Goal: Transaction & Acquisition: Purchase product/service

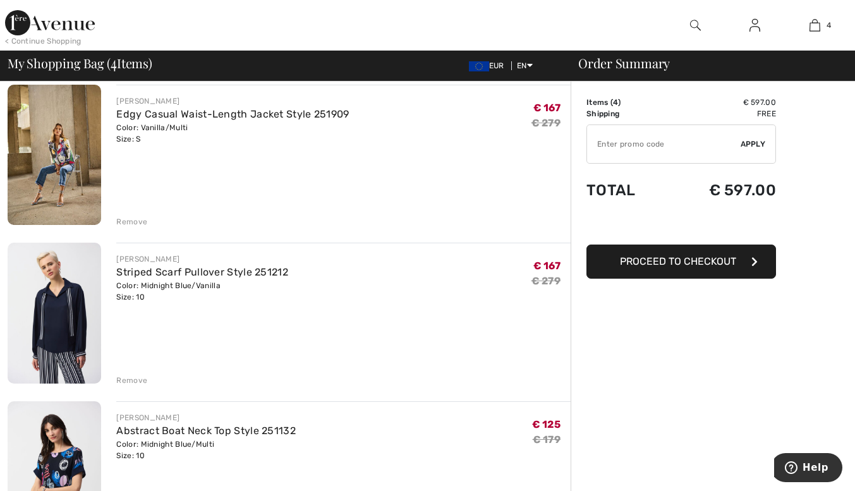
scroll to position [249, 0]
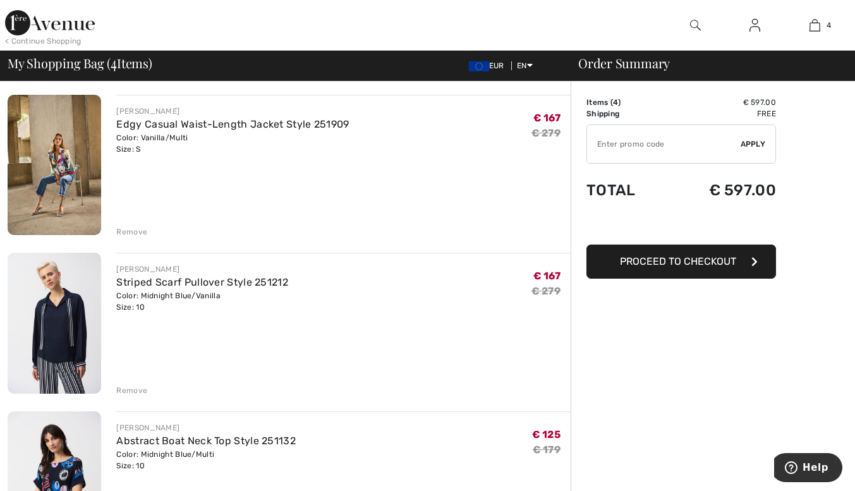
click at [130, 385] on div "Remove" at bounding box center [131, 390] width 31 height 11
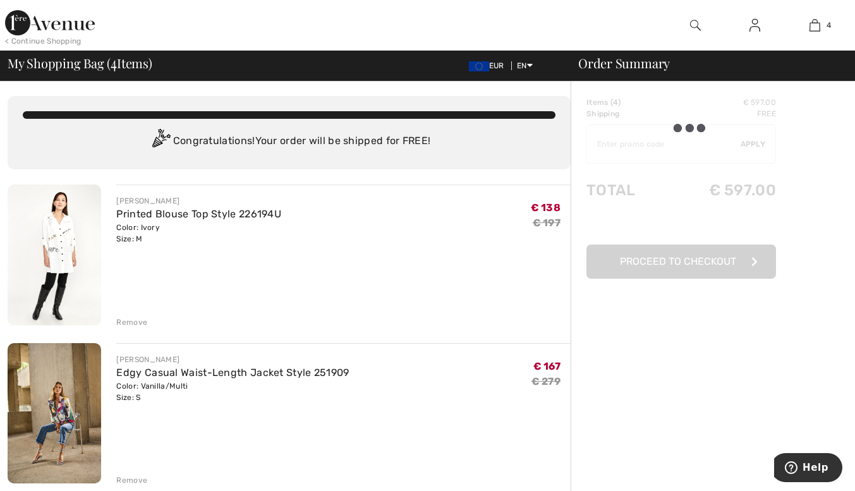
scroll to position [0, 0]
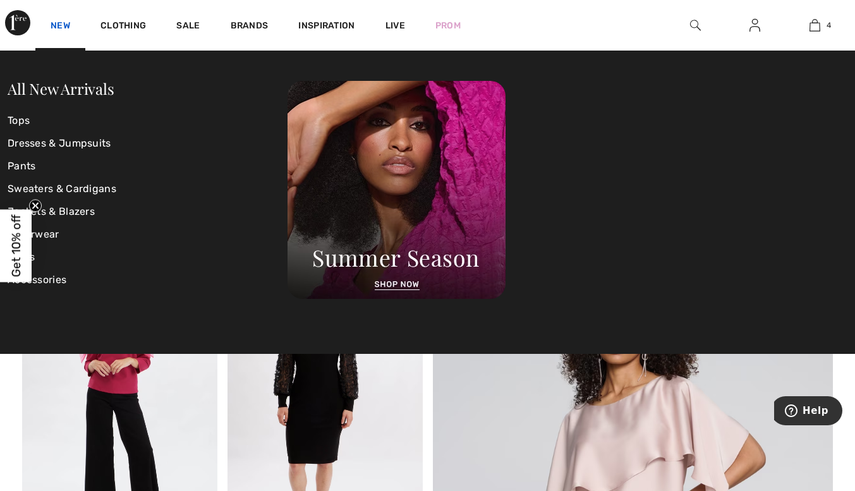
click at [59, 21] on link "New" at bounding box center [61, 26] width 20 height 13
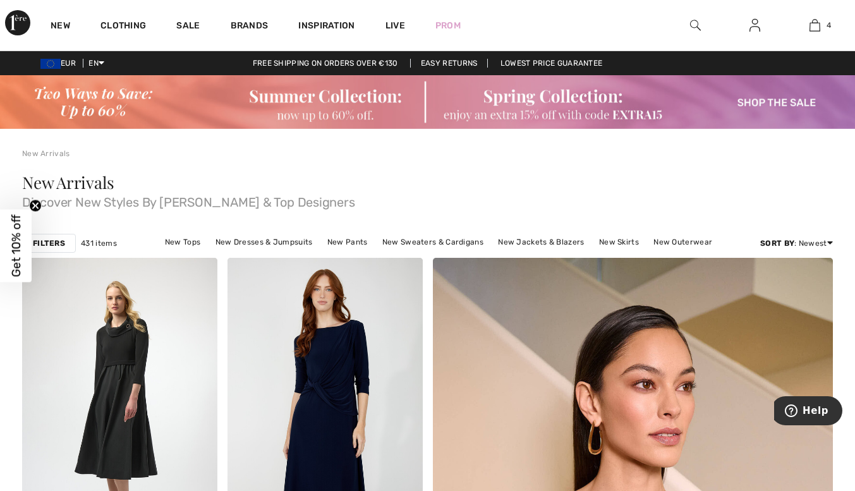
click at [329, 91] on img at bounding box center [427, 102] width 855 height 54
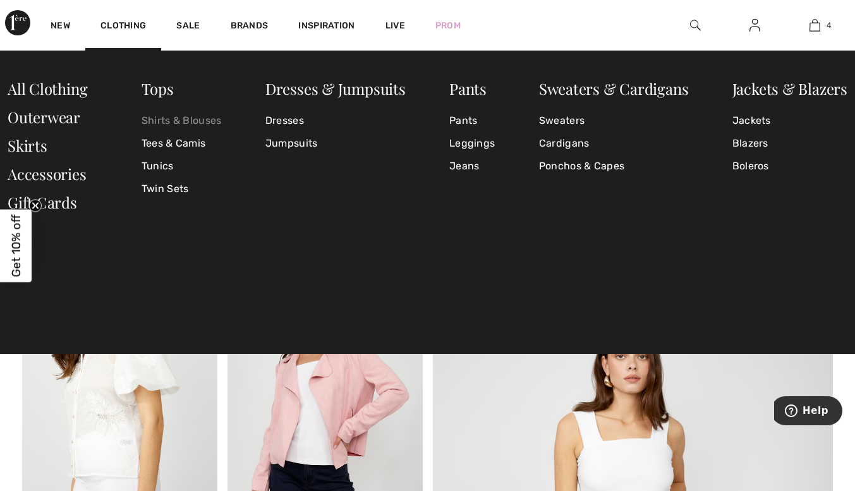
click at [170, 117] on link "Shirts & Blouses" at bounding box center [182, 120] width 80 height 23
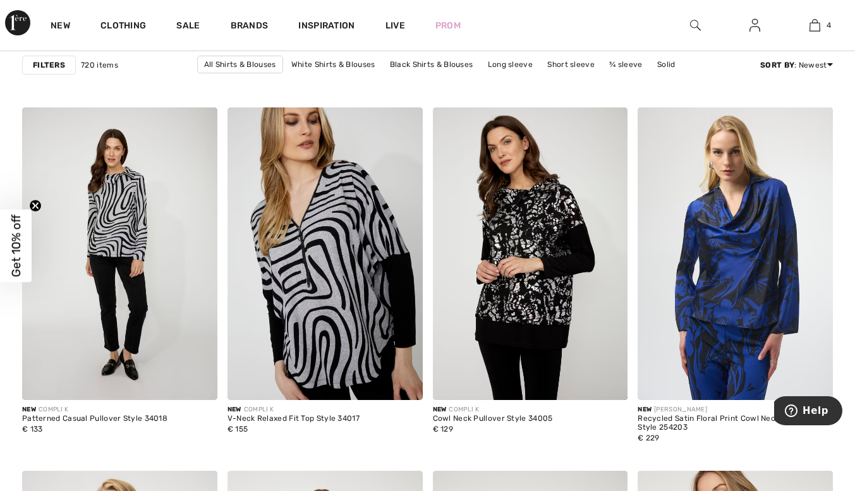
scroll to position [2083, 0]
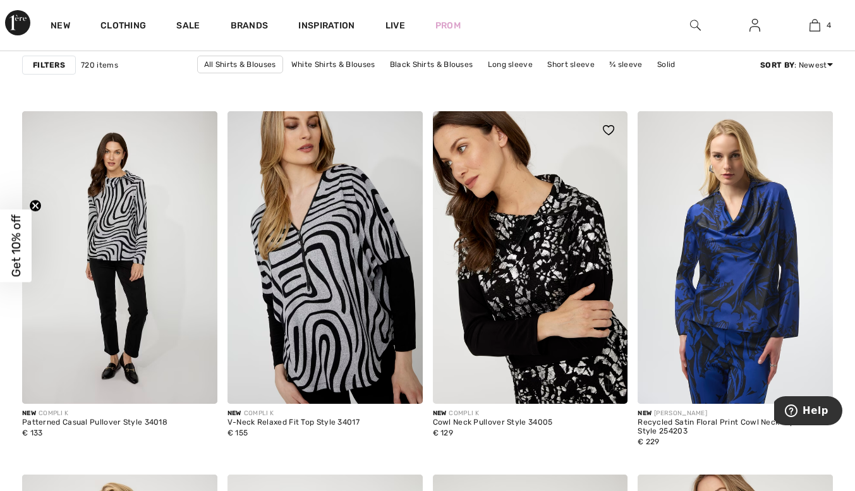
click at [530, 233] on img at bounding box center [530, 257] width 195 height 293
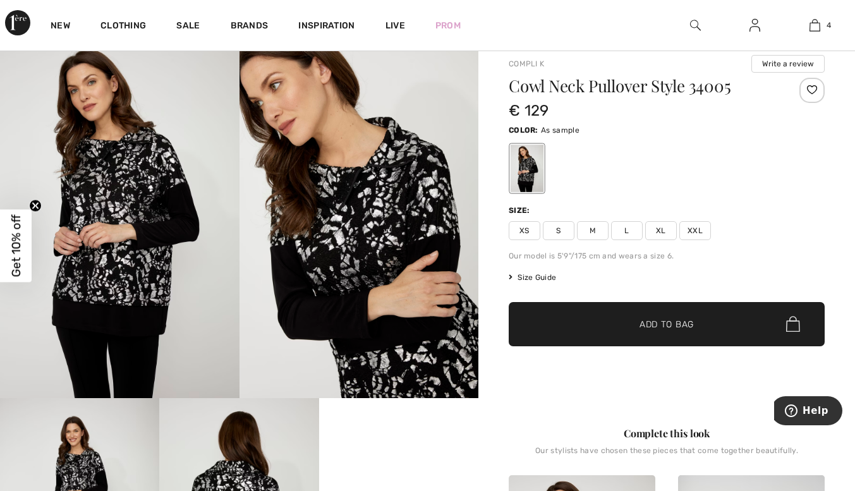
scroll to position [87, 0]
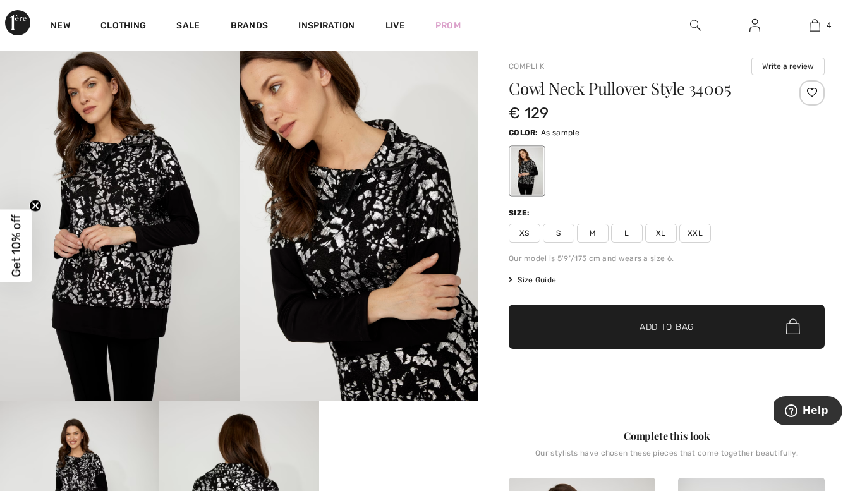
click at [535, 277] on span "Size Guide" at bounding box center [532, 279] width 47 height 11
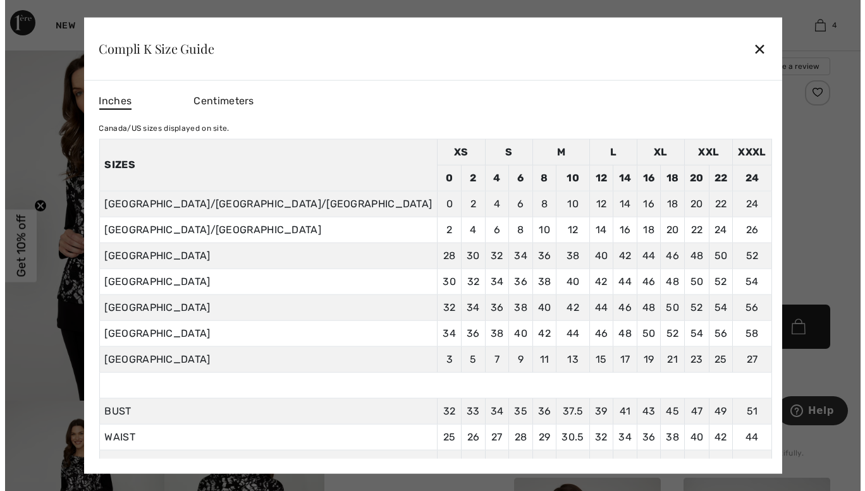
scroll to position [87, 0]
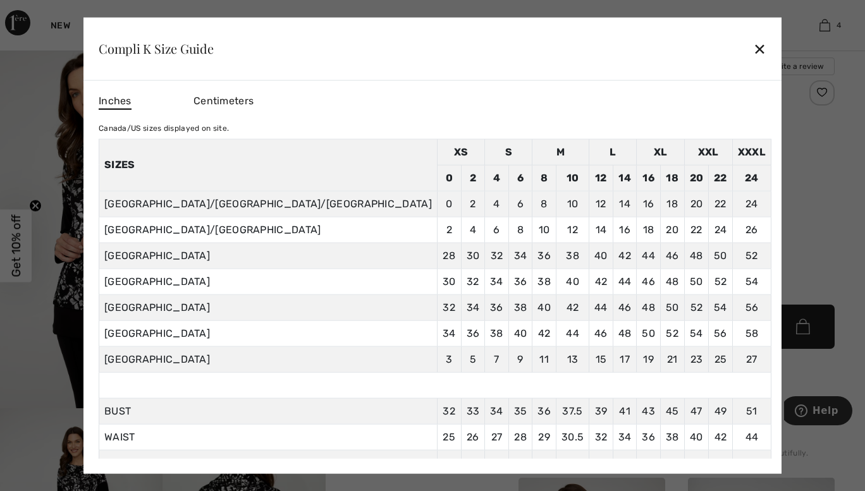
click at [753, 44] on div "✕" at bounding box center [759, 48] width 13 height 27
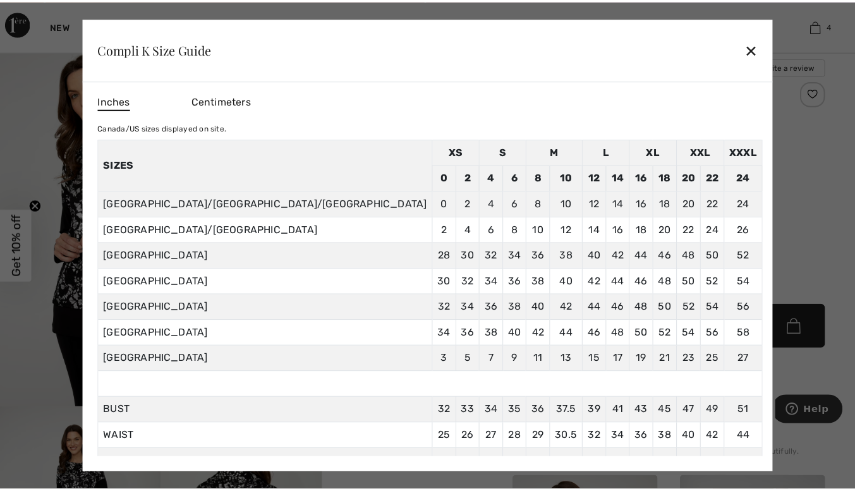
scroll to position [87, 0]
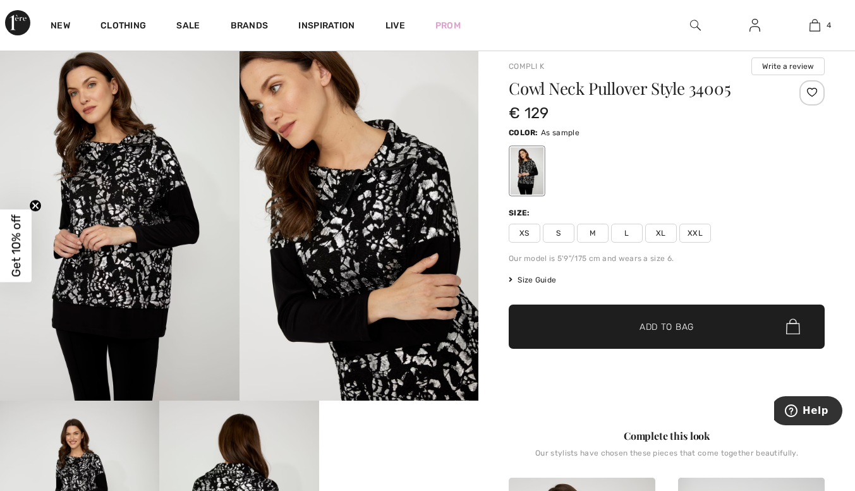
click at [595, 228] on span "M" at bounding box center [593, 233] width 32 height 19
click at [670, 319] on span "✔ Added to Bag Add to Bag" at bounding box center [667, 327] width 316 height 44
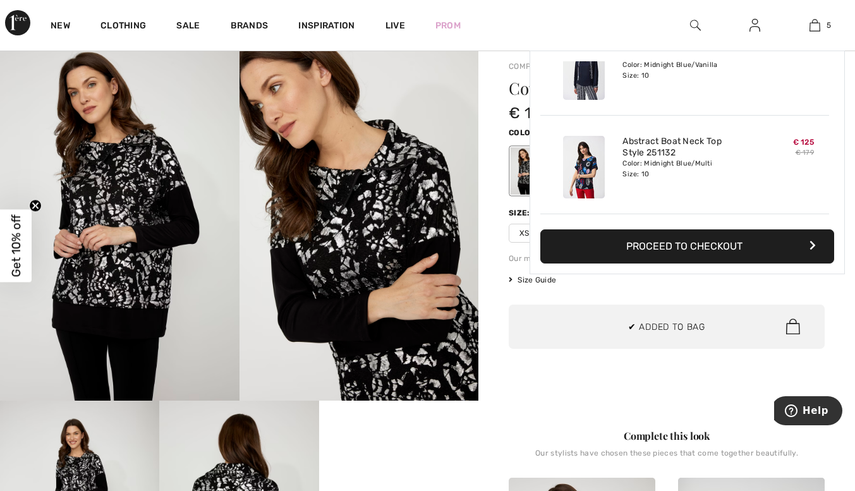
scroll to position [335, 0]
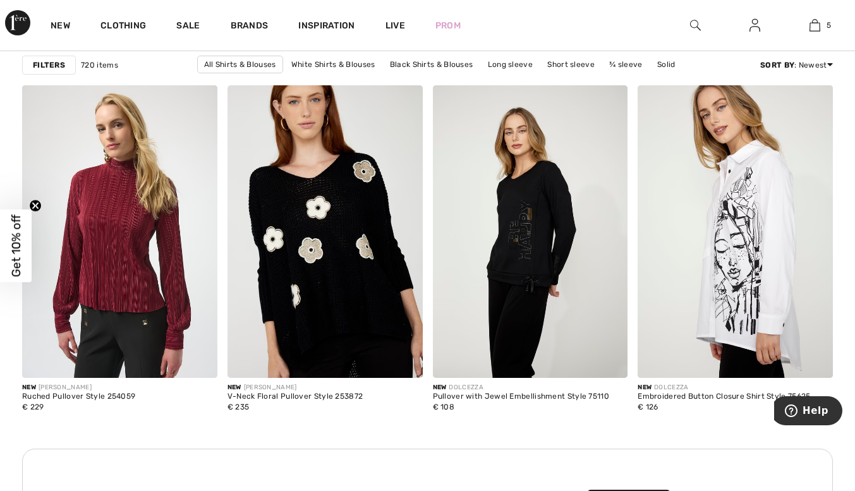
scroll to position [2474, 0]
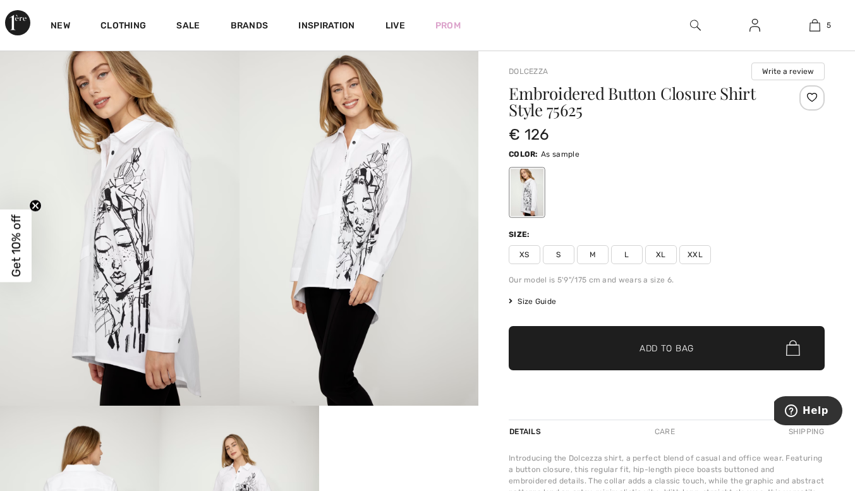
scroll to position [77, 0]
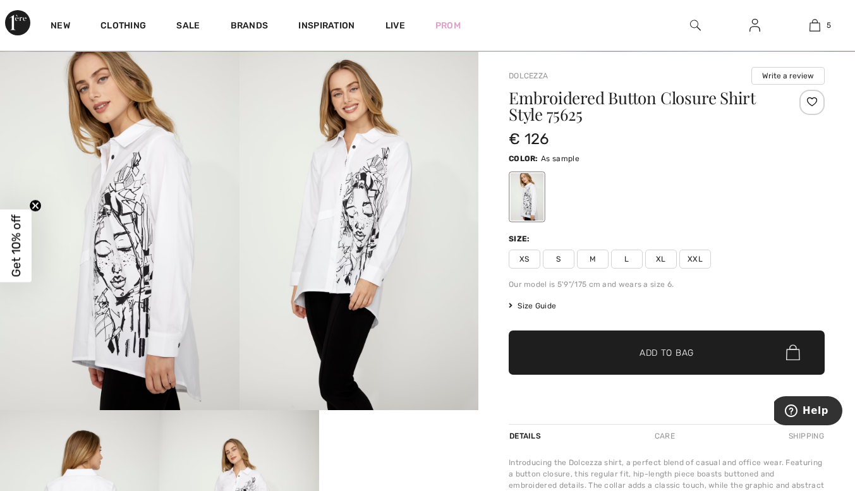
click at [594, 255] on span "M" at bounding box center [593, 259] width 32 height 19
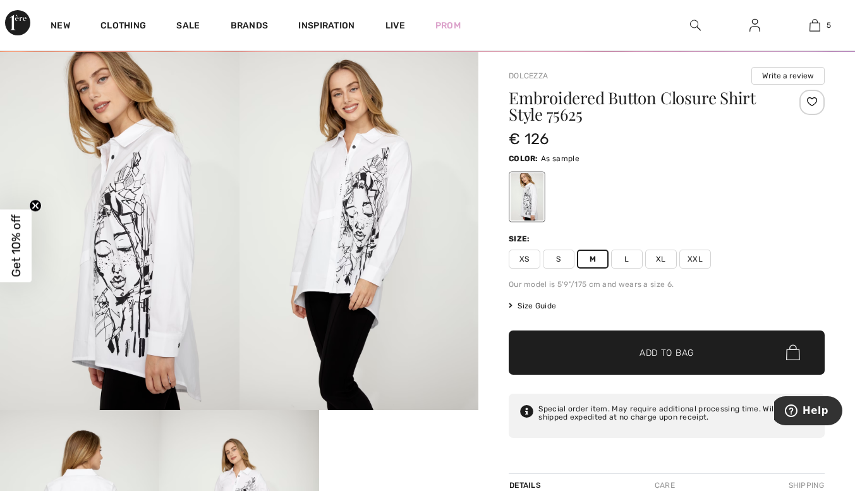
click at [642, 344] on span "✔ Added to Bag Add to Bag" at bounding box center [667, 353] width 316 height 44
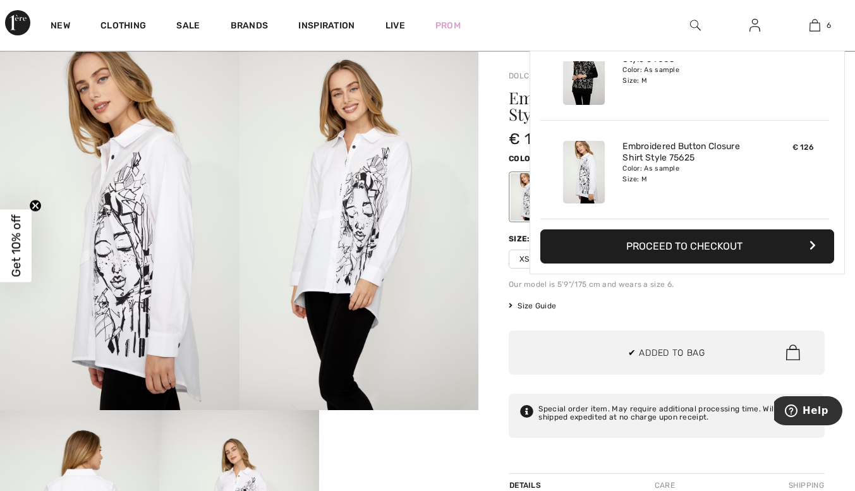
scroll to position [434, 0]
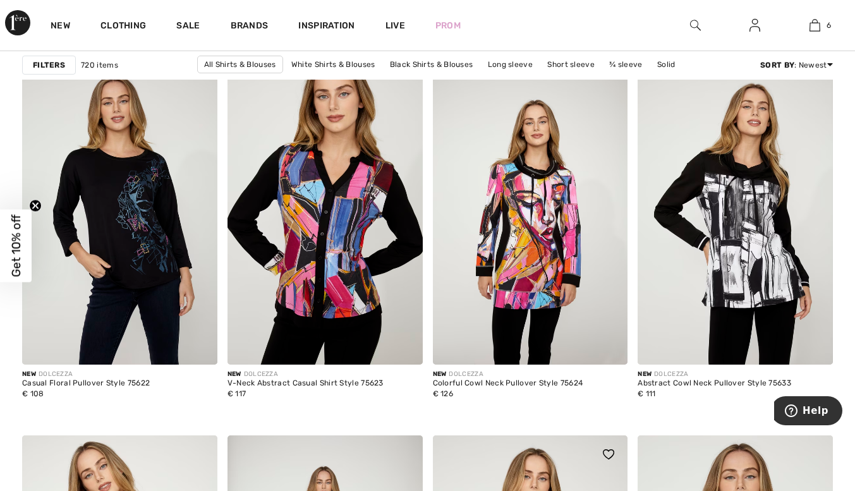
scroll to position [3685, 0]
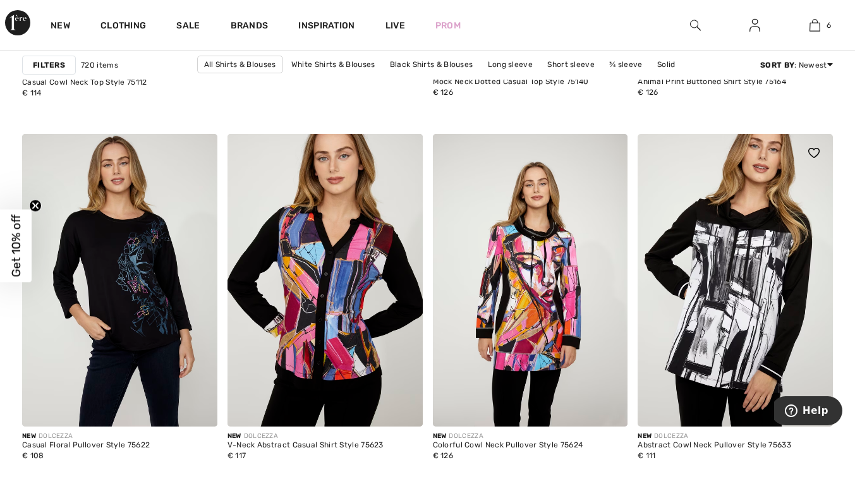
click at [726, 274] on img at bounding box center [735, 280] width 195 height 293
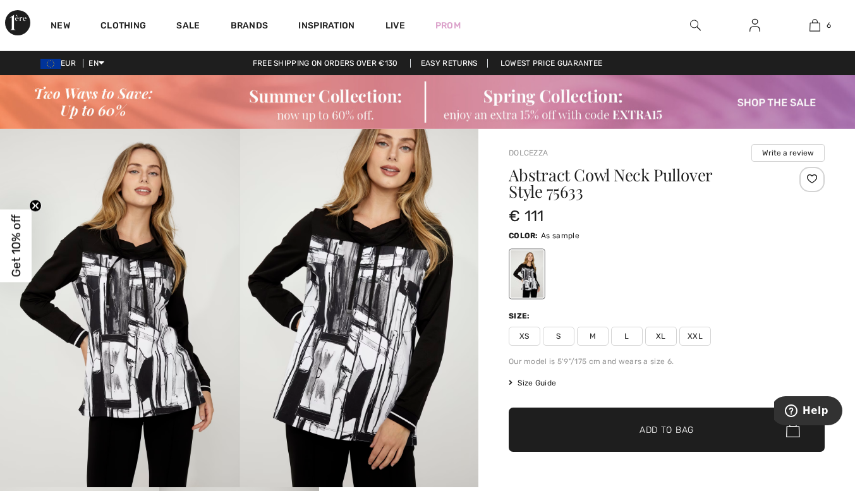
click at [589, 331] on span "M" at bounding box center [593, 336] width 32 height 19
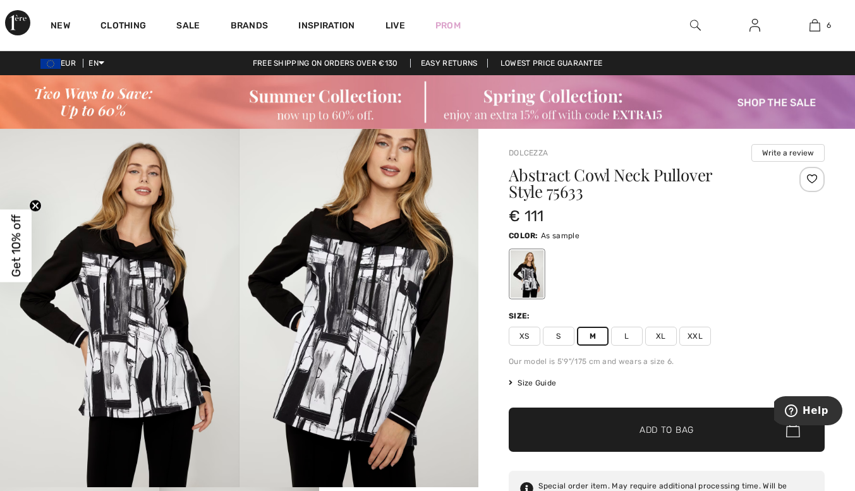
click at [648, 421] on span "✔ Added to Bag Add to Bag" at bounding box center [667, 430] width 316 height 44
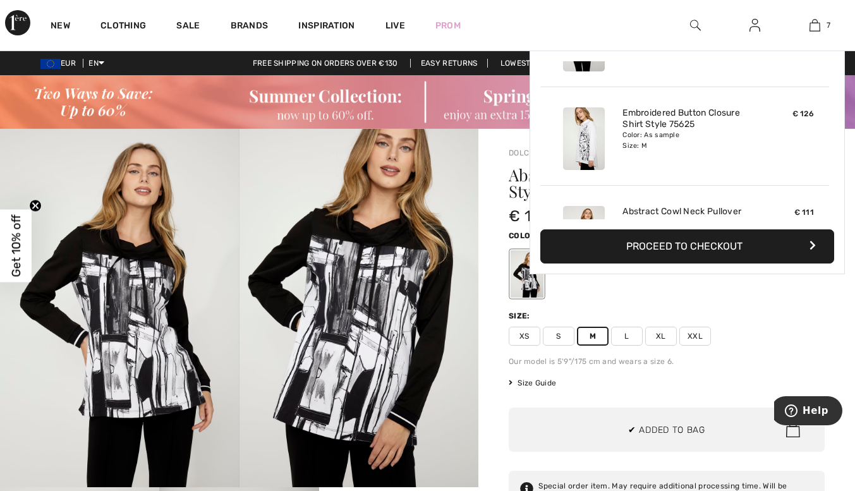
scroll to position [532, 0]
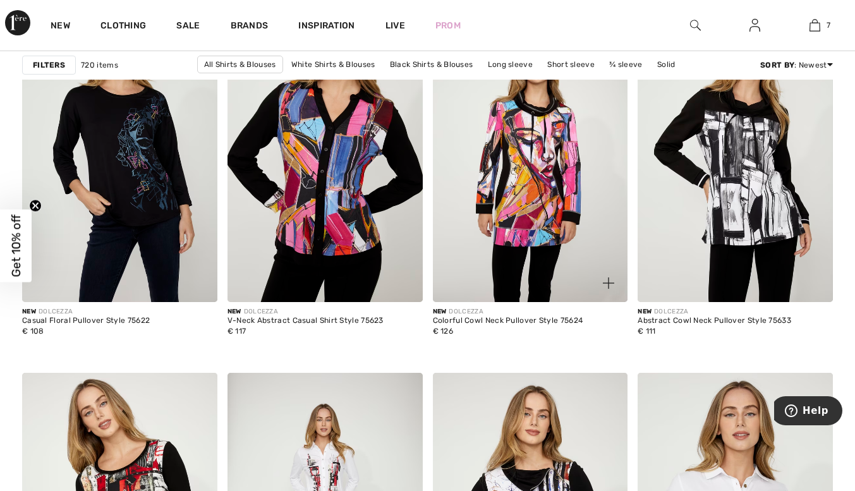
scroll to position [3806, 0]
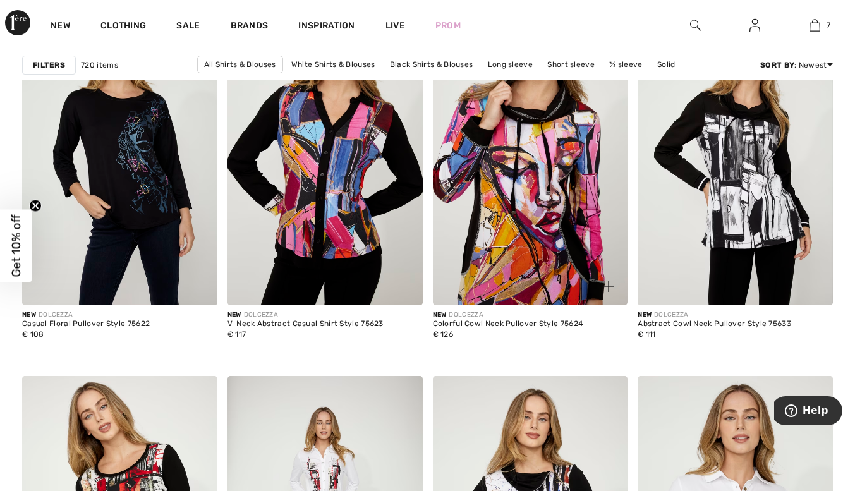
click at [520, 226] on img at bounding box center [530, 159] width 195 height 293
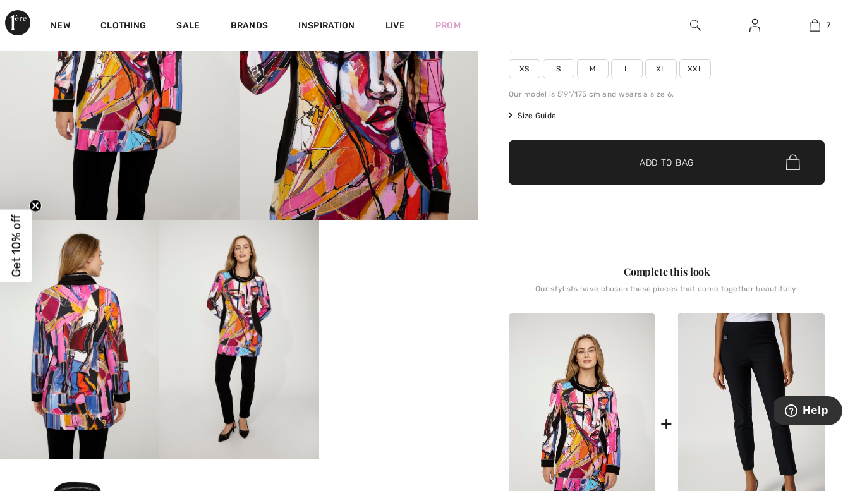
scroll to position [266, 0]
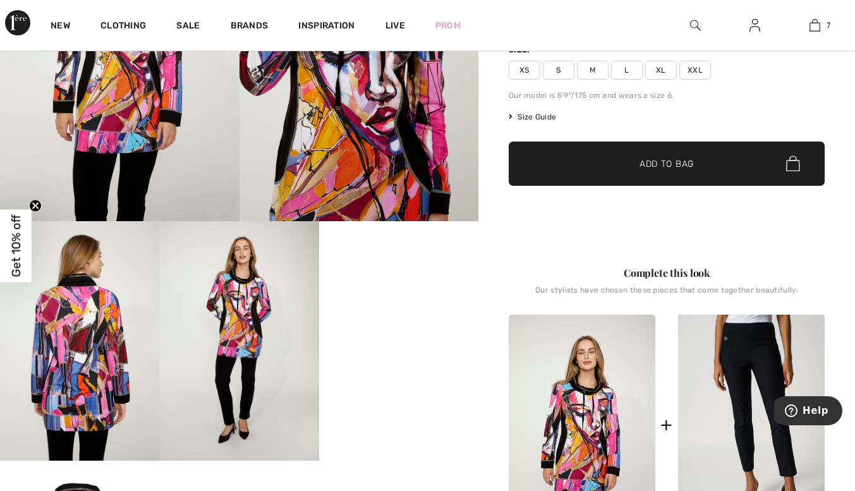
click at [593, 63] on span "M" at bounding box center [593, 70] width 32 height 19
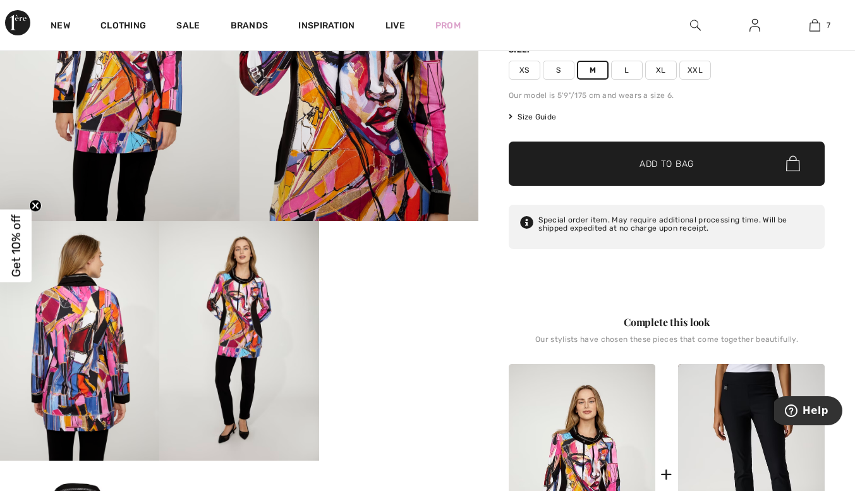
click at [642, 157] on span "Add to Bag" at bounding box center [667, 163] width 54 height 13
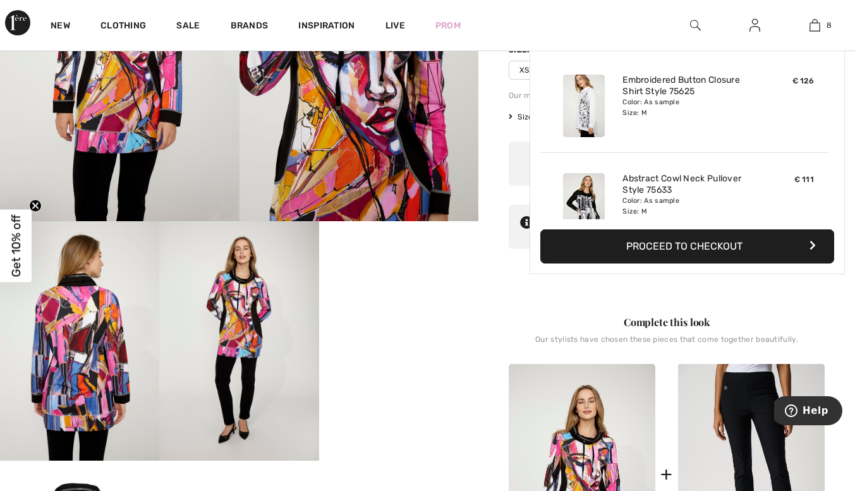
scroll to position [631, 0]
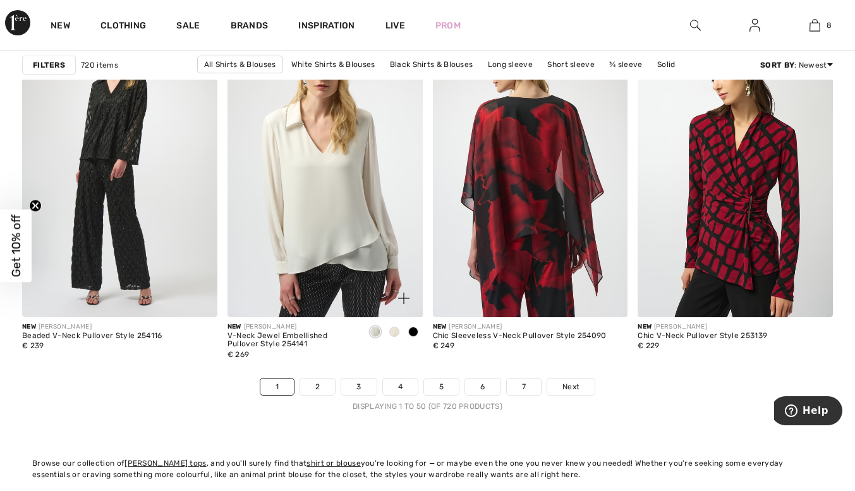
scroll to position [5387, 0]
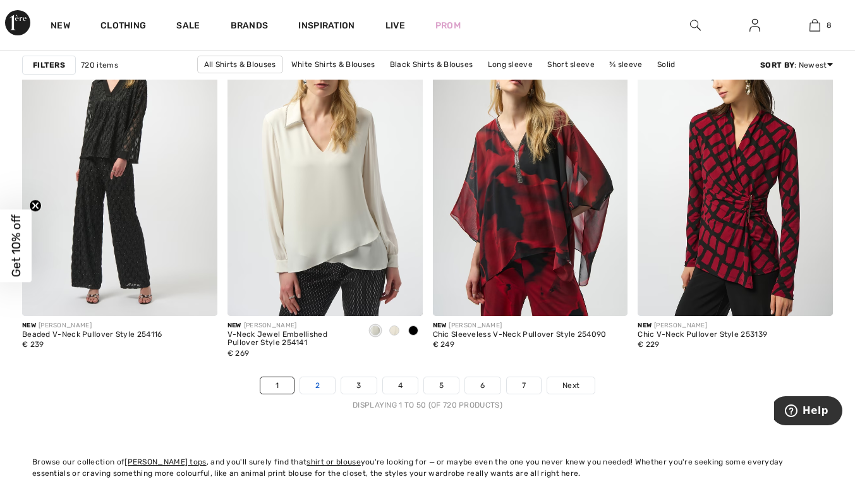
click at [318, 384] on link "2" at bounding box center [317, 385] width 35 height 16
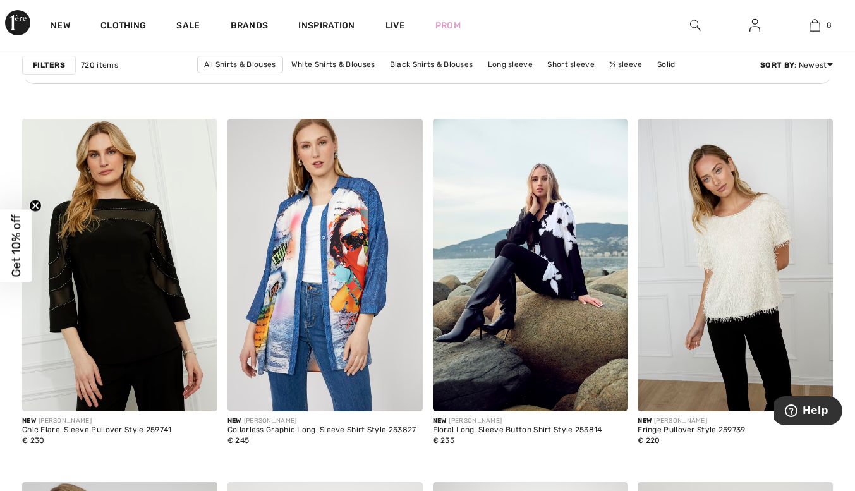
scroll to position [1713, 0]
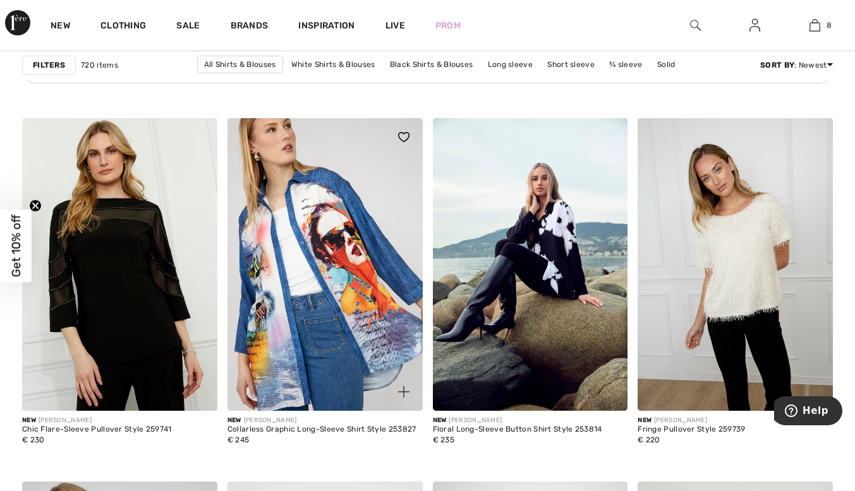
click at [310, 235] on img at bounding box center [325, 264] width 195 height 293
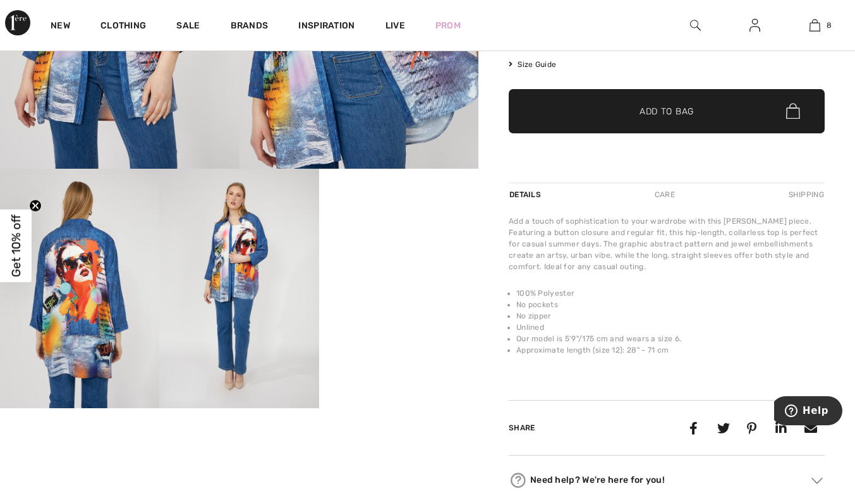
scroll to position [347, 0]
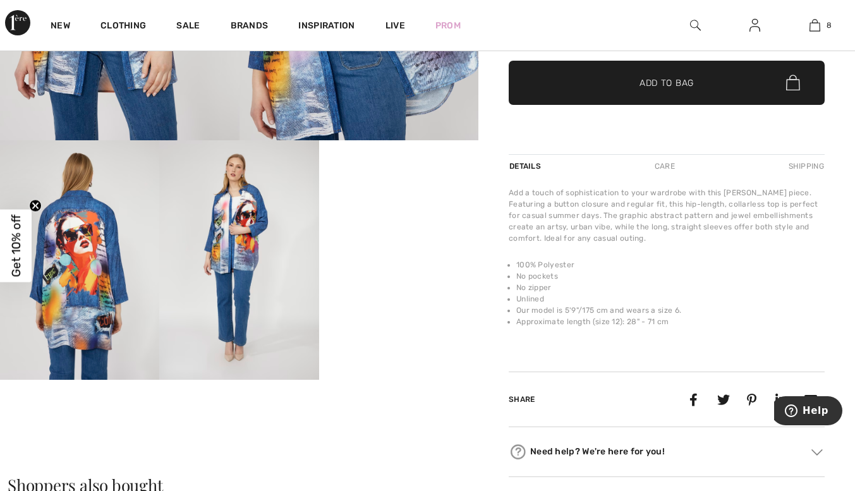
click at [71, 233] on img at bounding box center [79, 259] width 159 height 239
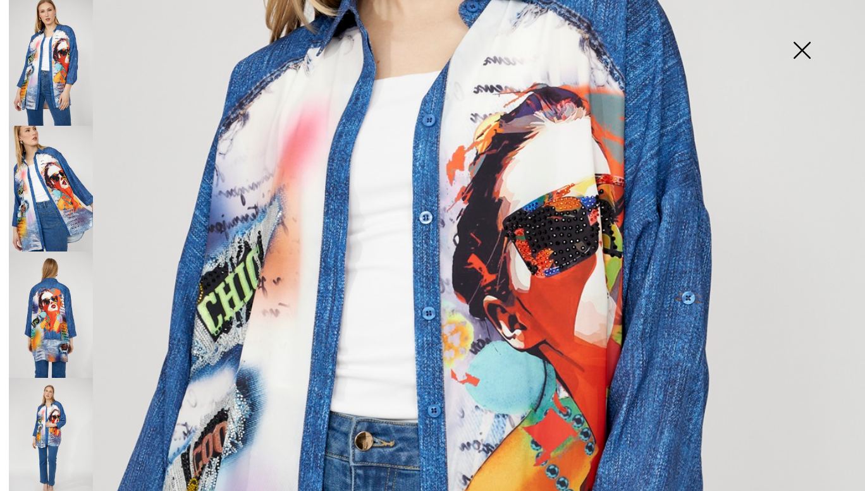
scroll to position [303, 0]
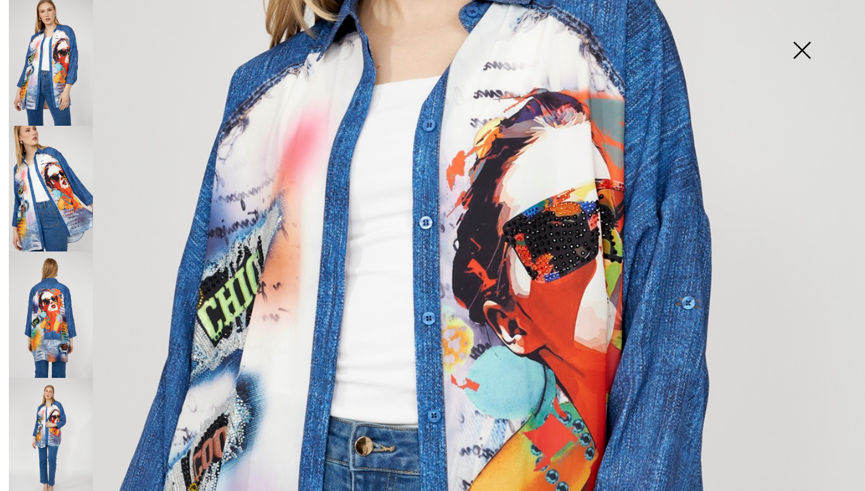
click at [60, 300] on img at bounding box center [51, 315] width 84 height 126
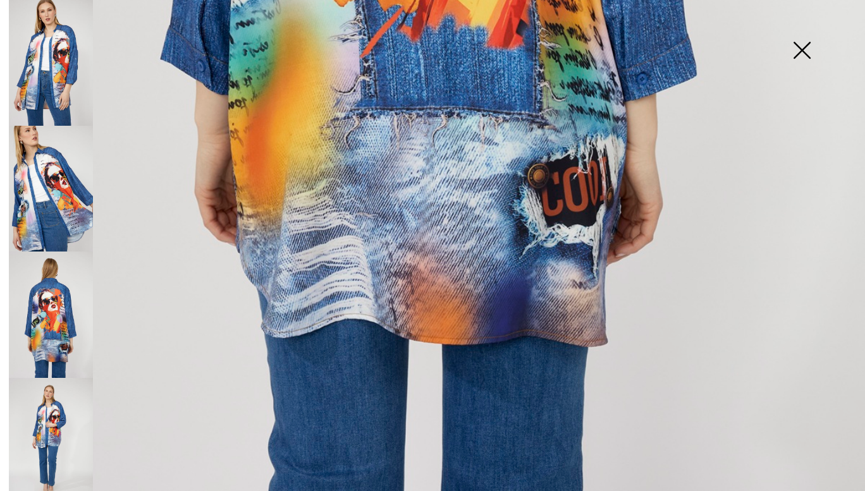
scroll to position [791, 0]
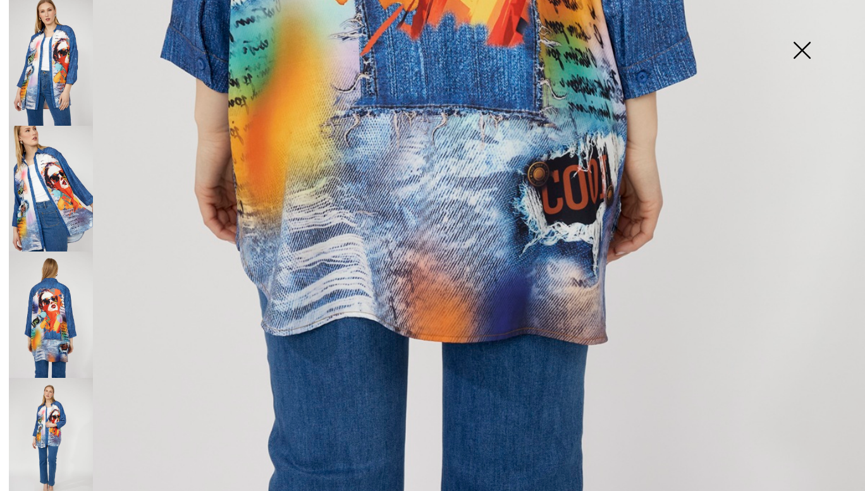
click at [64, 199] on img at bounding box center [51, 189] width 84 height 126
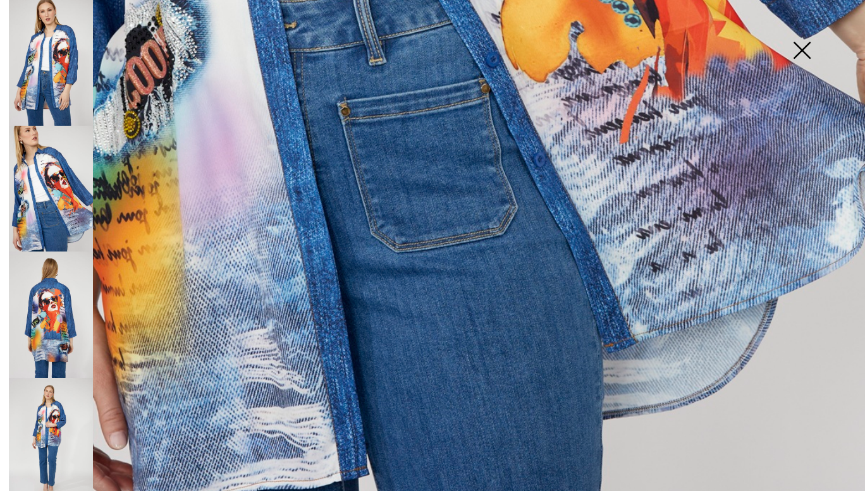
click at [803, 44] on img at bounding box center [801, 51] width 63 height 65
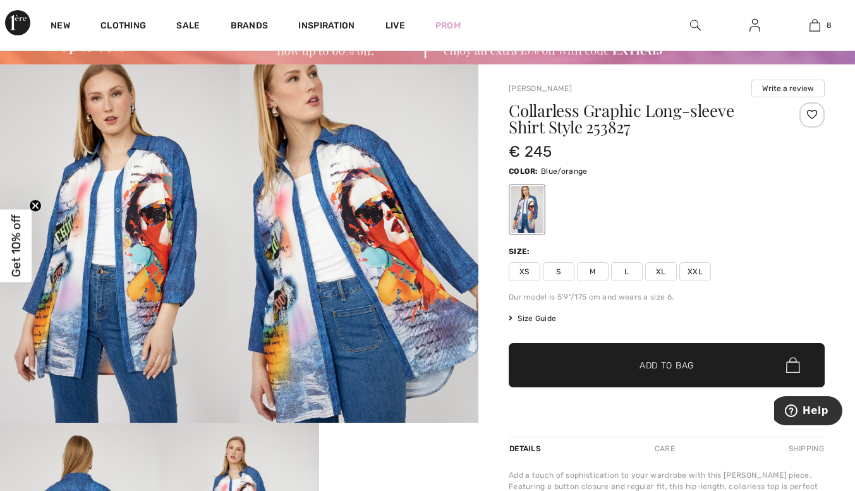
scroll to position [0, 0]
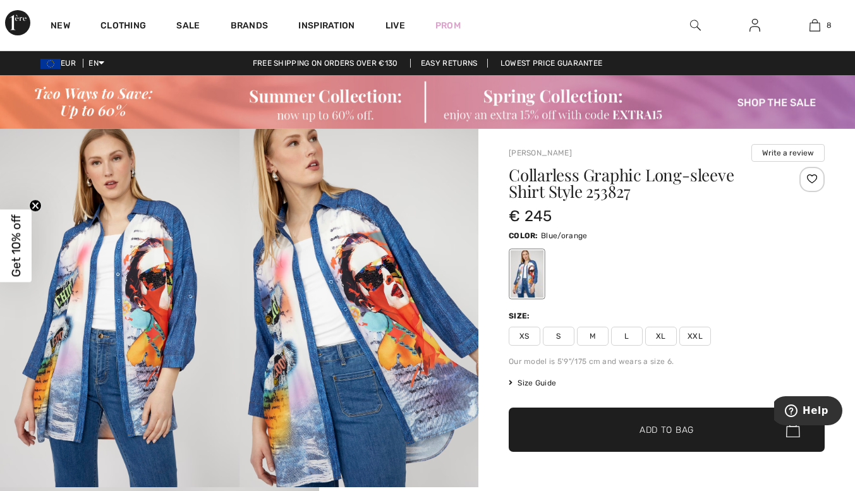
click at [590, 331] on span "M" at bounding box center [593, 336] width 32 height 19
click at [632, 422] on span "✔ Added to Bag Add to Bag" at bounding box center [667, 430] width 316 height 44
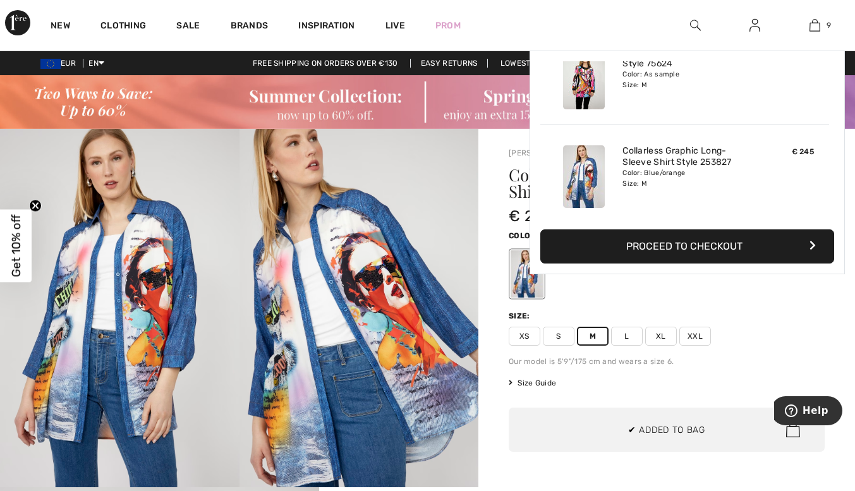
scroll to position [729, 0]
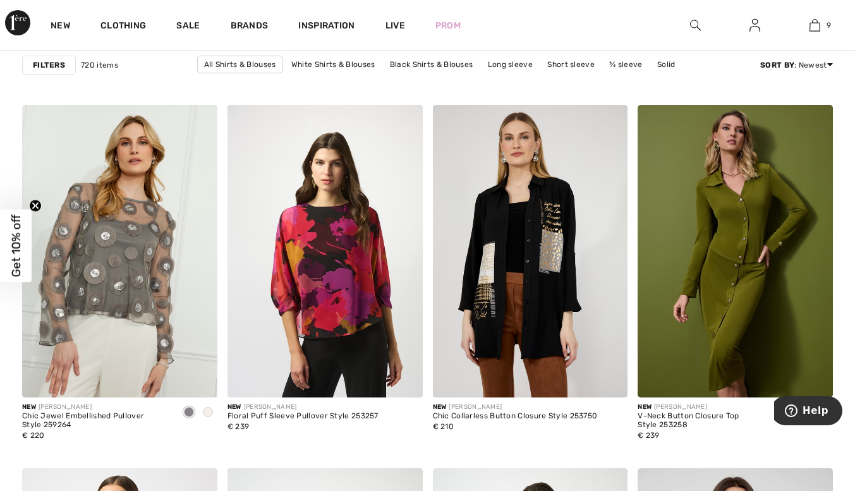
scroll to position [4956, 0]
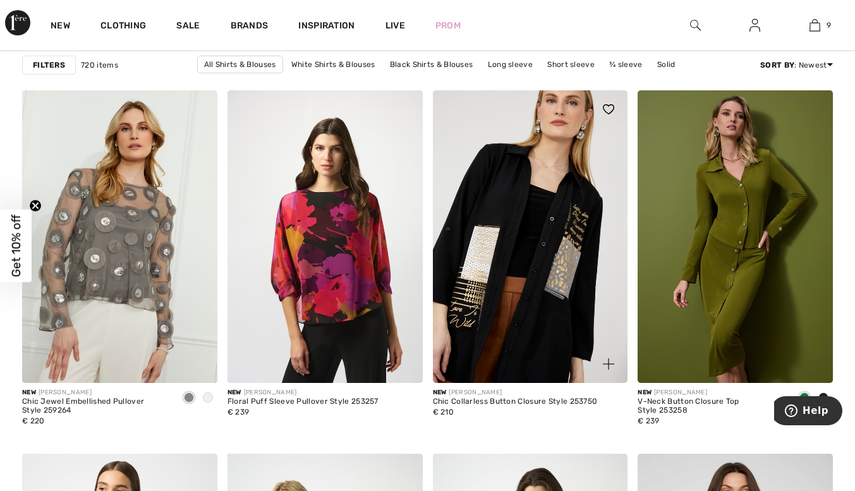
click at [515, 222] on img at bounding box center [530, 236] width 195 height 293
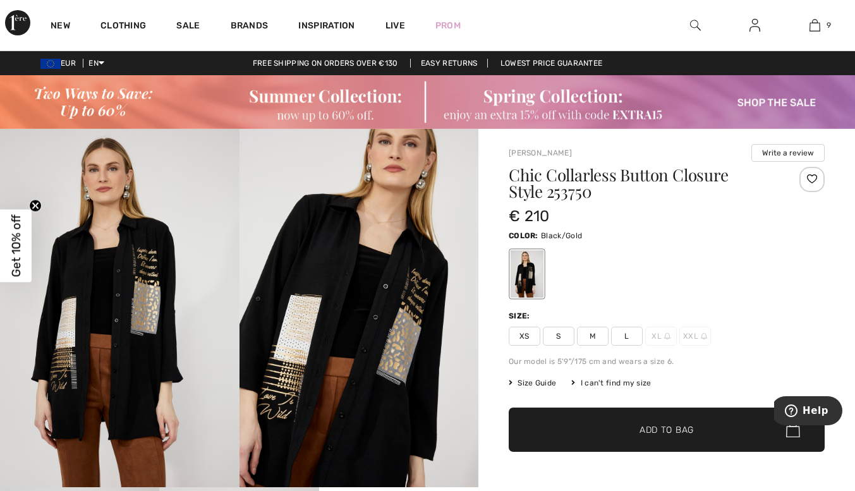
click at [655, 422] on span "✔ Added to Bag Add to Bag" at bounding box center [667, 430] width 316 height 44
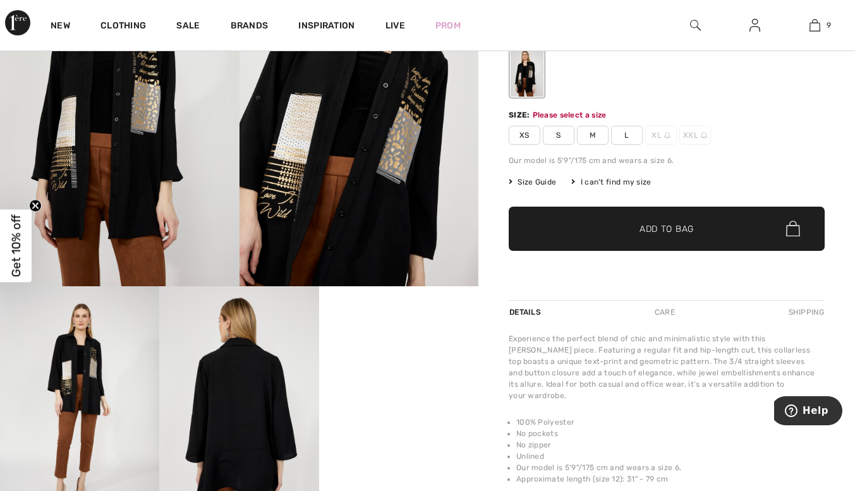
scroll to position [209, 0]
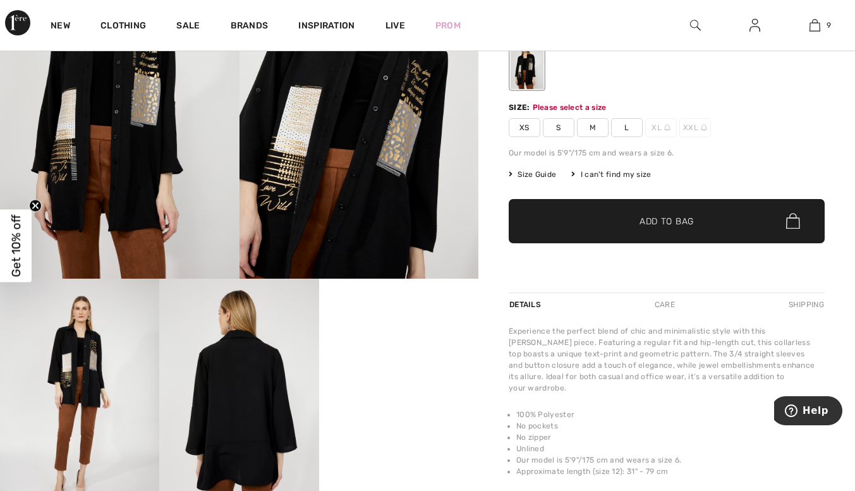
click at [595, 123] on span "M" at bounding box center [593, 127] width 32 height 19
click at [669, 217] on span "Add to Bag" at bounding box center [667, 220] width 54 height 13
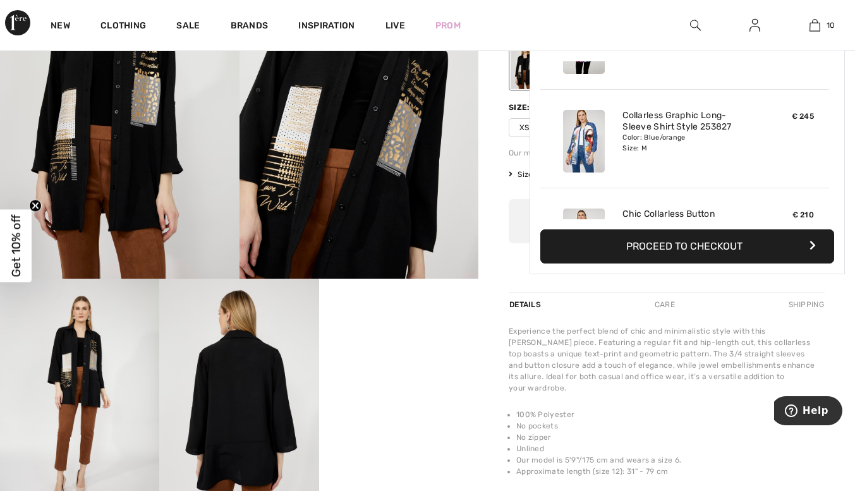
scroll to position [828, 0]
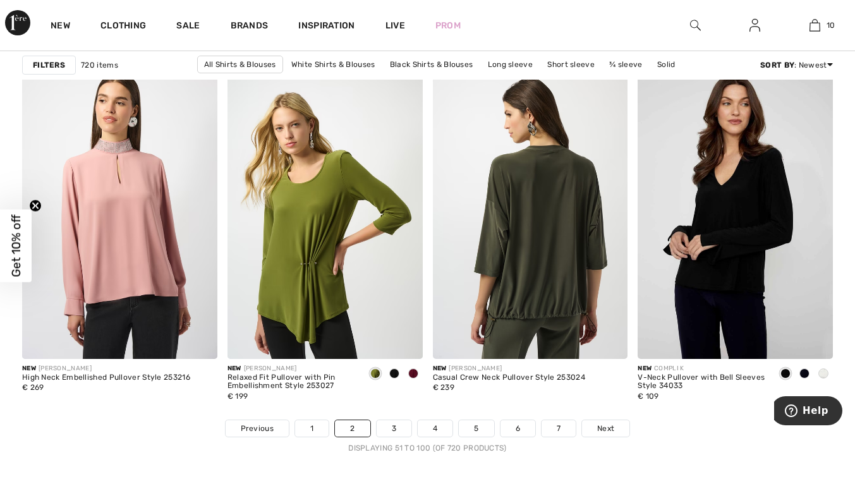
scroll to position [5353, 0]
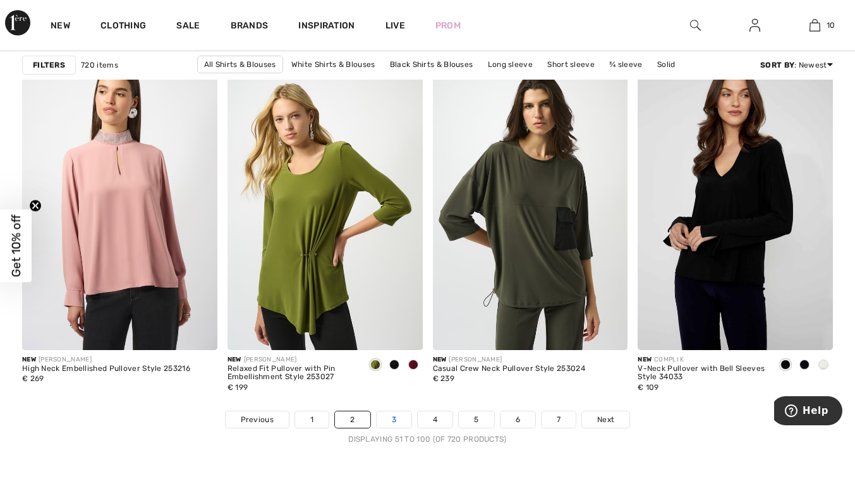
click at [398, 417] on link "3" at bounding box center [394, 419] width 35 height 16
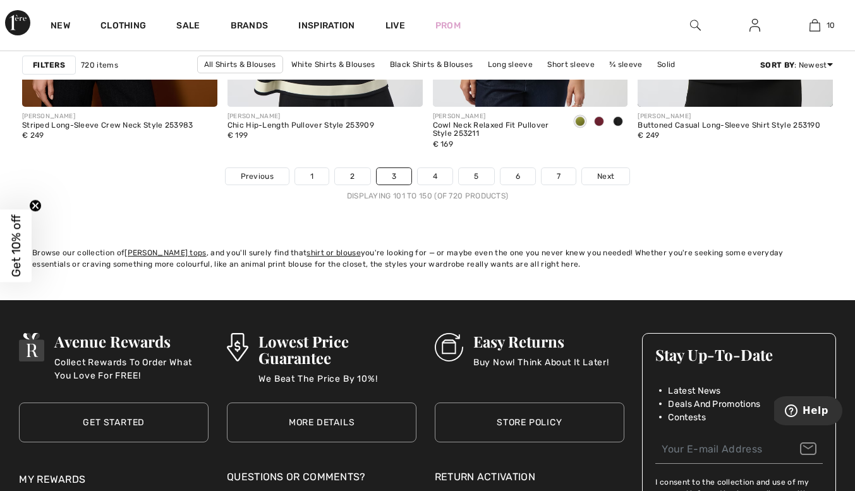
scroll to position [5608, 0]
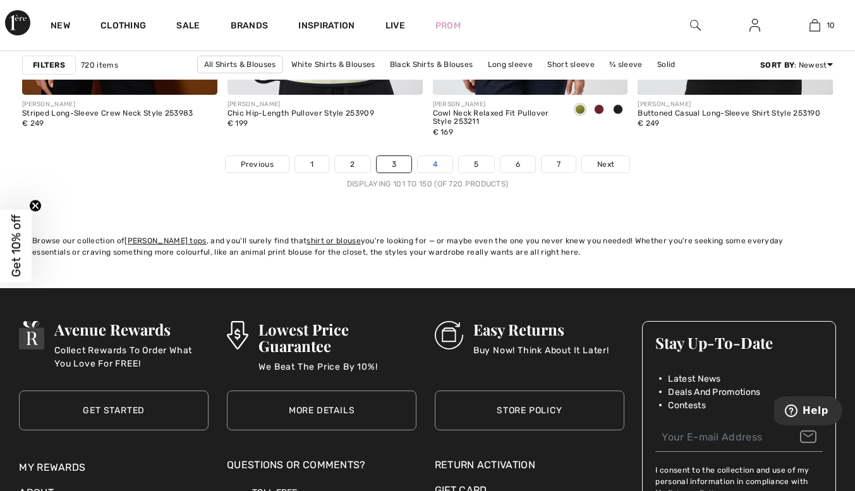
click at [435, 159] on link "4" at bounding box center [435, 164] width 35 height 16
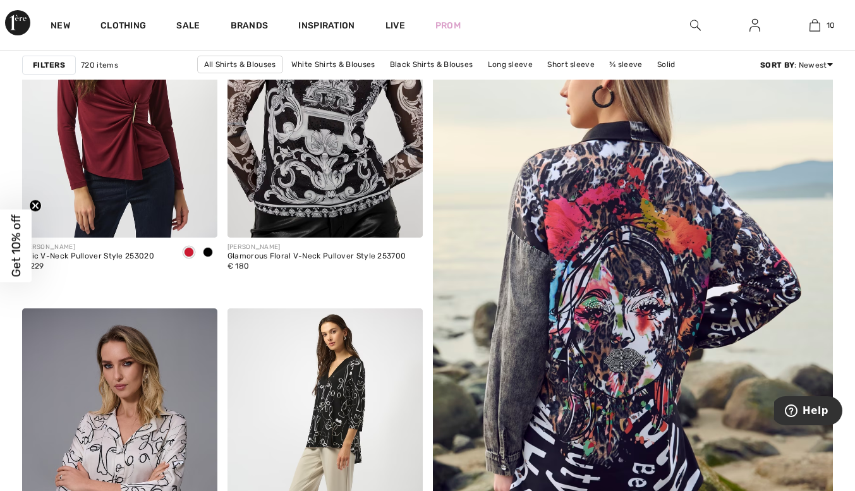
scroll to position [291, 0]
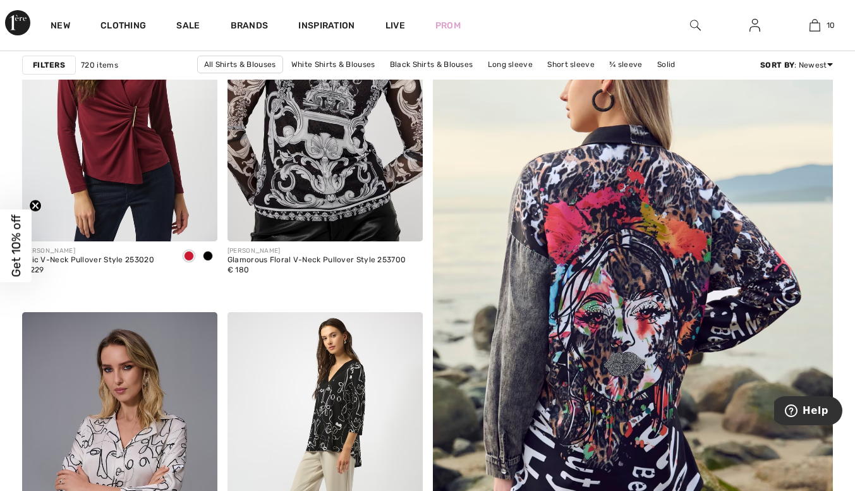
click at [613, 230] on img at bounding box center [632, 309] width 480 height 721
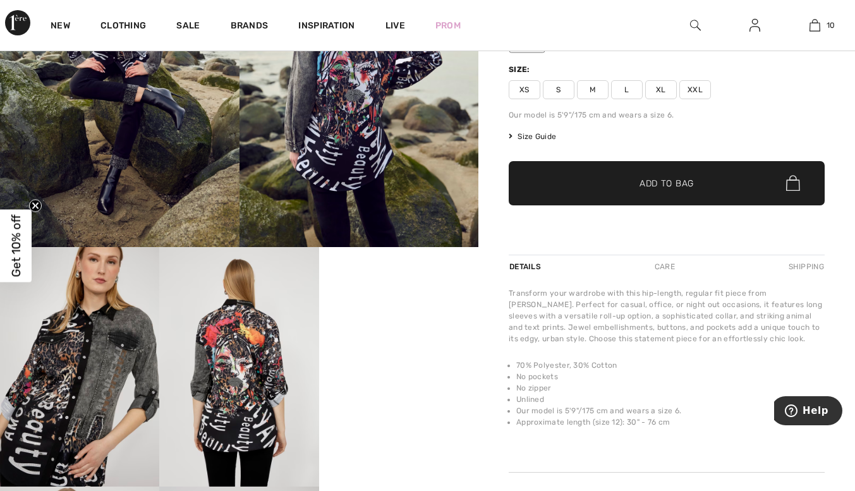
scroll to position [239, 0]
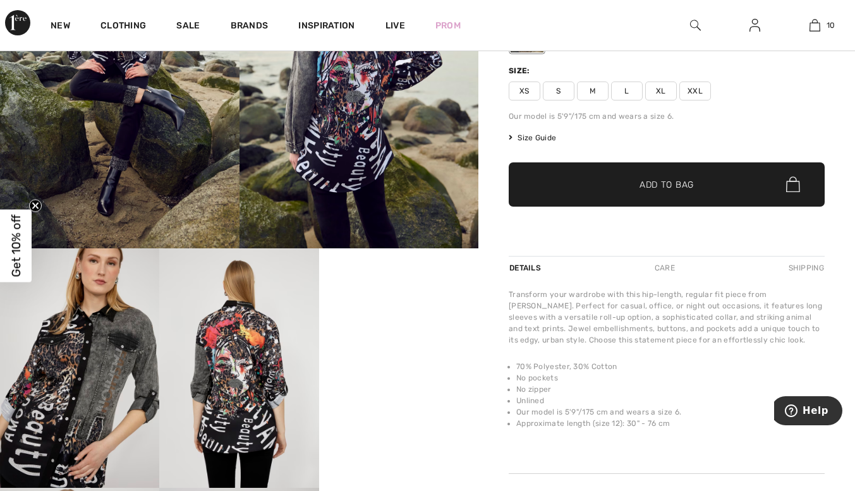
click at [589, 87] on span "M" at bounding box center [593, 91] width 32 height 19
click at [611, 185] on span "✔ Added to Bag" at bounding box center [647, 184] width 77 height 13
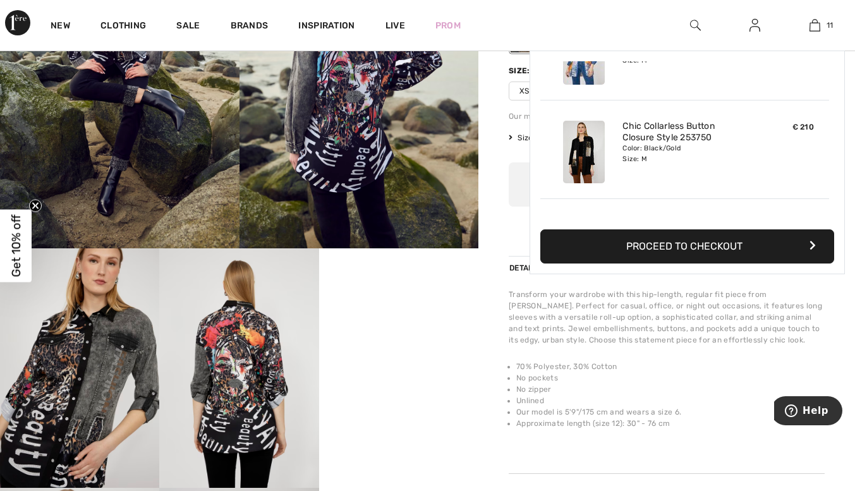
scroll to position [927, 0]
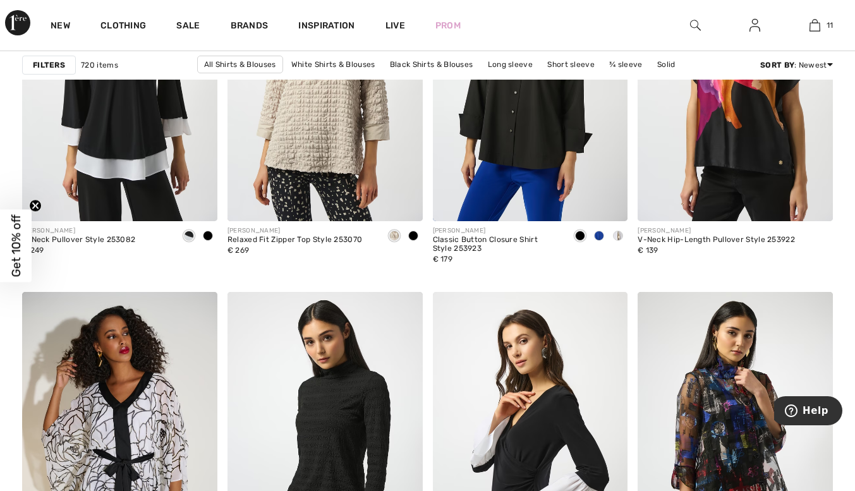
scroll to position [4617, 0]
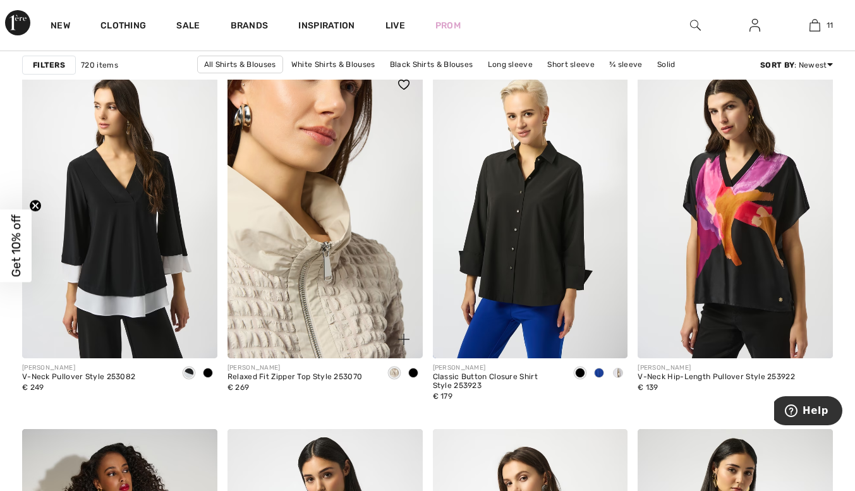
click at [296, 260] on img at bounding box center [325, 212] width 195 height 293
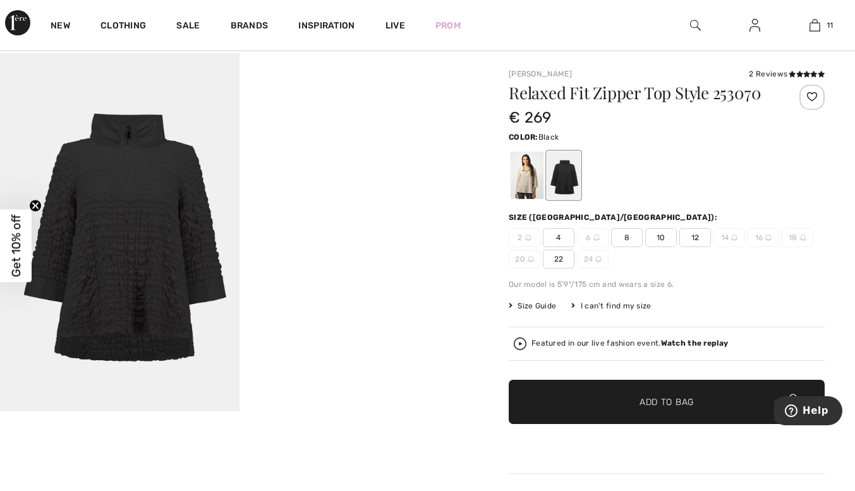
scroll to position [99, 0]
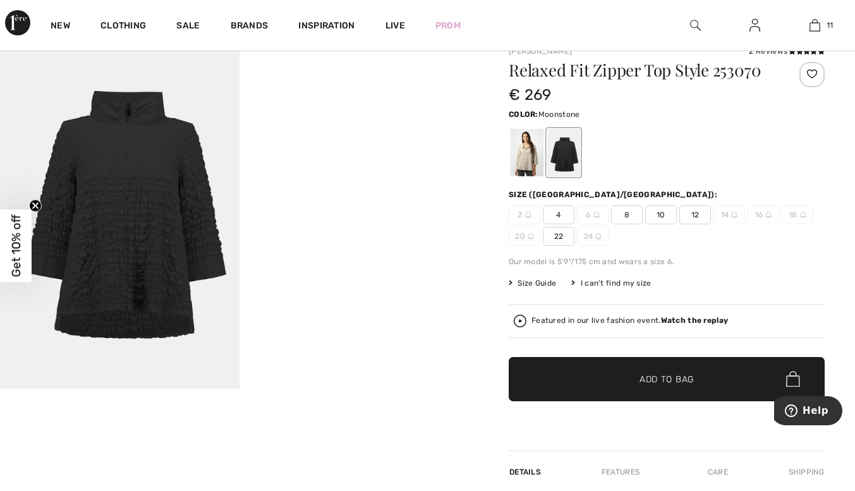
click at [521, 147] on div at bounding box center [527, 152] width 33 height 47
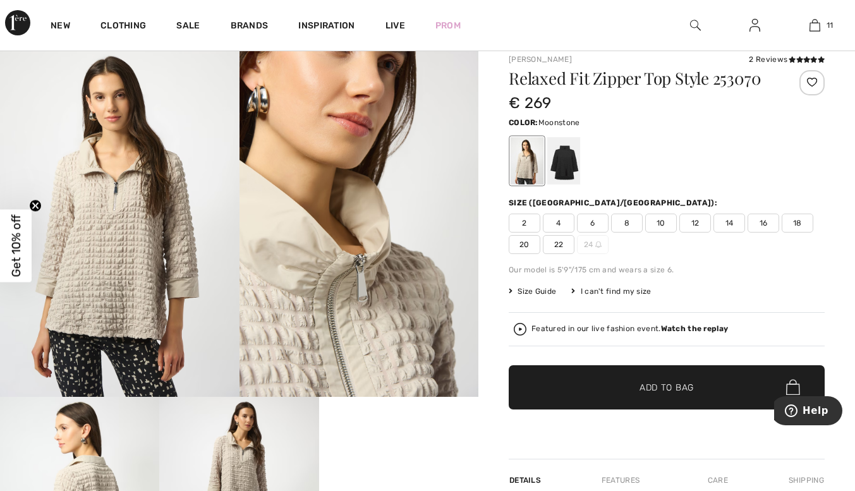
scroll to position [80, 0]
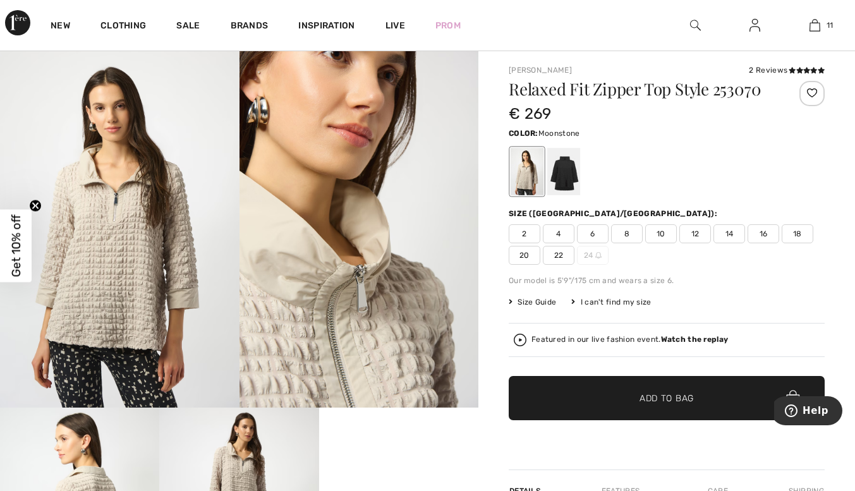
click at [659, 230] on span "10" at bounding box center [661, 233] width 32 height 19
click at [682, 391] on span "✔ Added to Bag Add to Bag" at bounding box center [667, 398] width 316 height 44
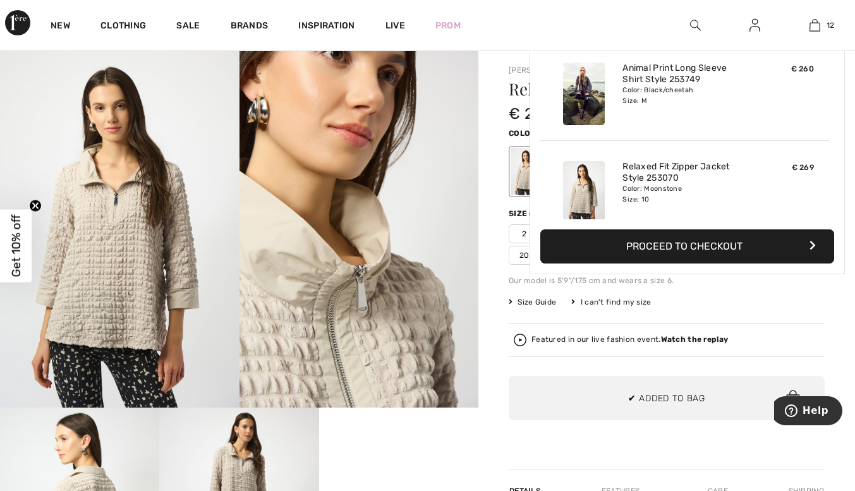
scroll to position [1025, 0]
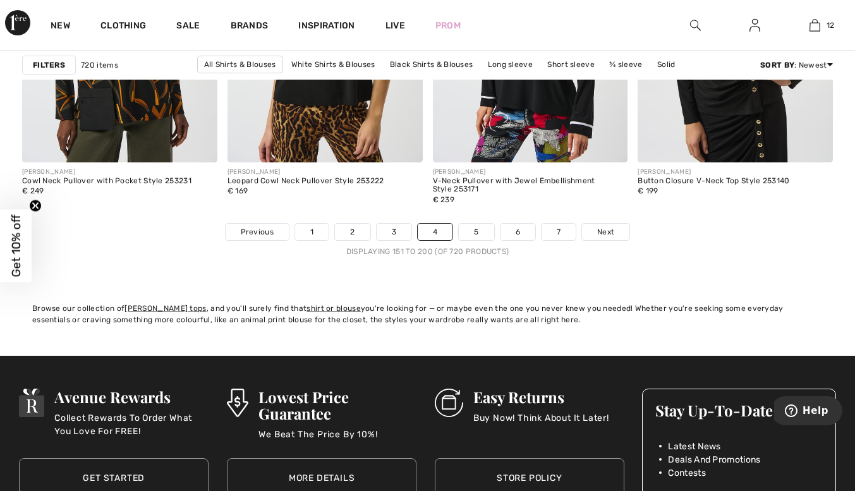
scroll to position [5541, 0]
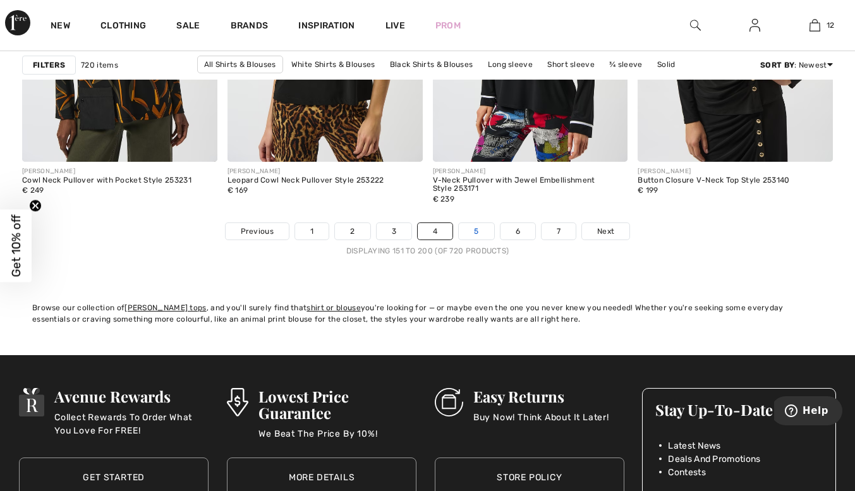
click at [478, 224] on link "5" at bounding box center [476, 231] width 35 height 16
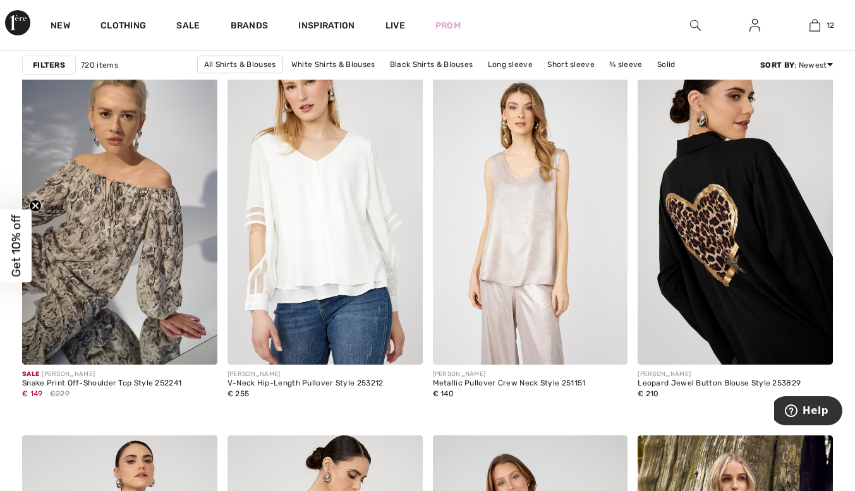
scroll to position [1772, 0]
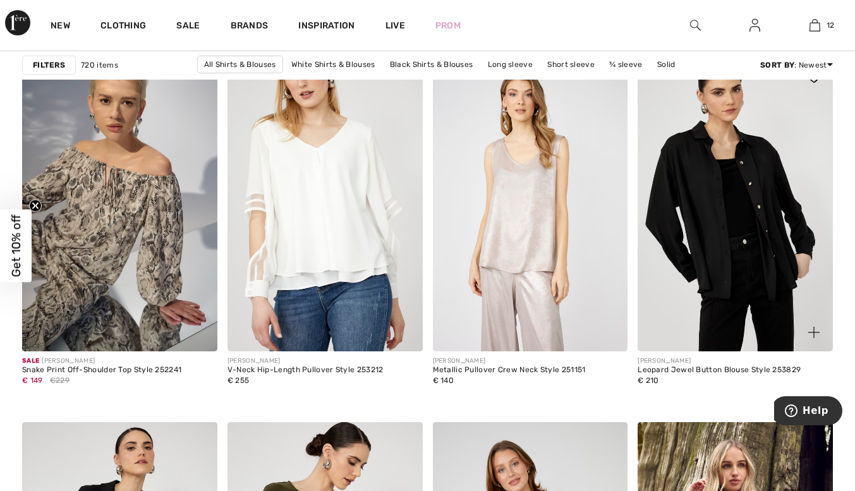
click at [707, 195] on img at bounding box center [735, 205] width 195 height 293
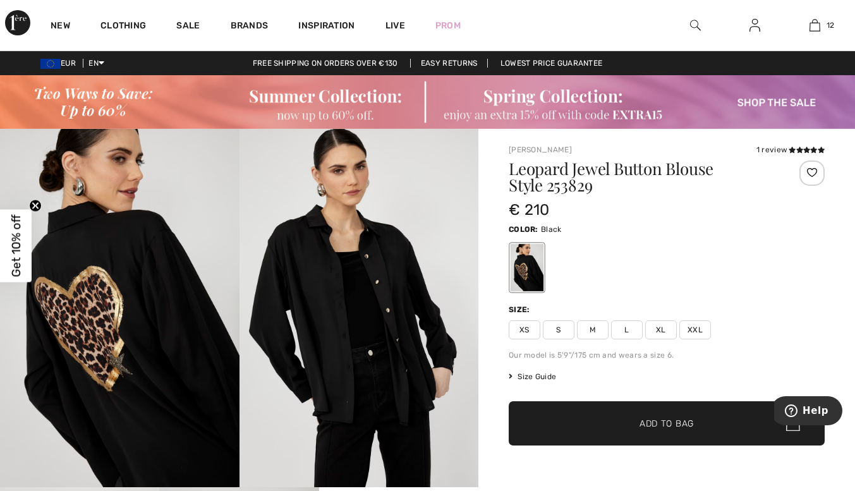
click at [590, 328] on span "M" at bounding box center [593, 329] width 32 height 19
click at [642, 420] on span "Add to Bag" at bounding box center [667, 423] width 54 height 13
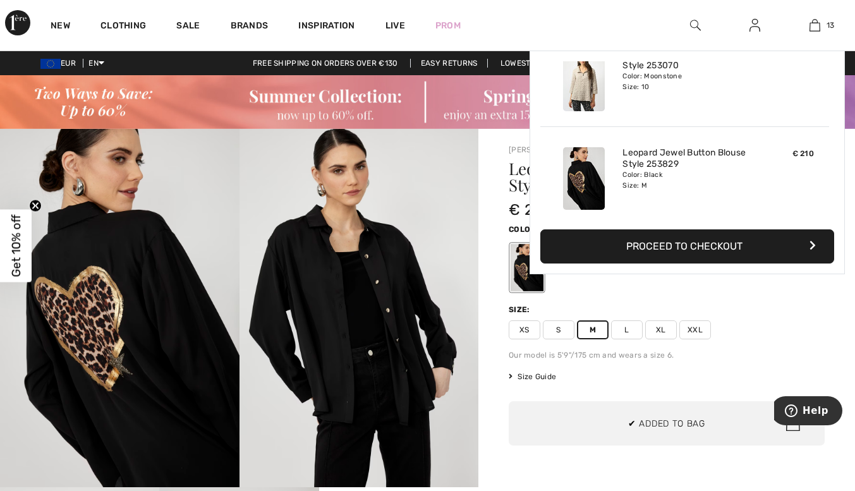
scroll to position [1124, 0]
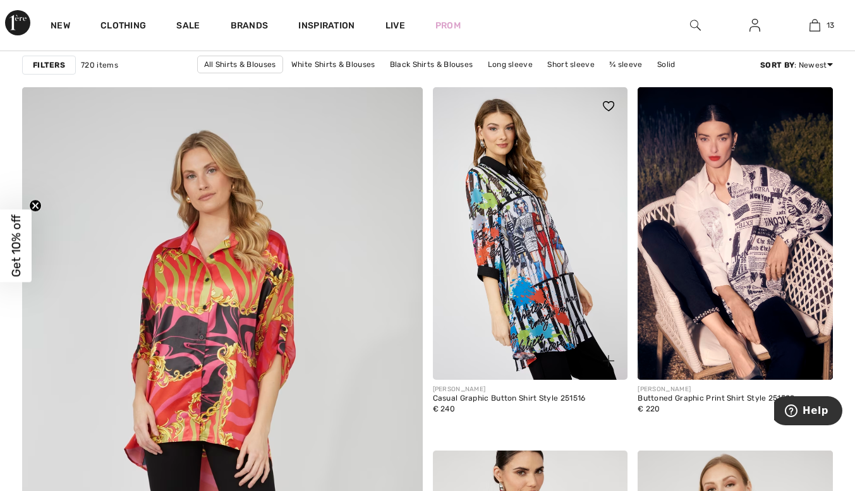
scroll to position [3008, 0]
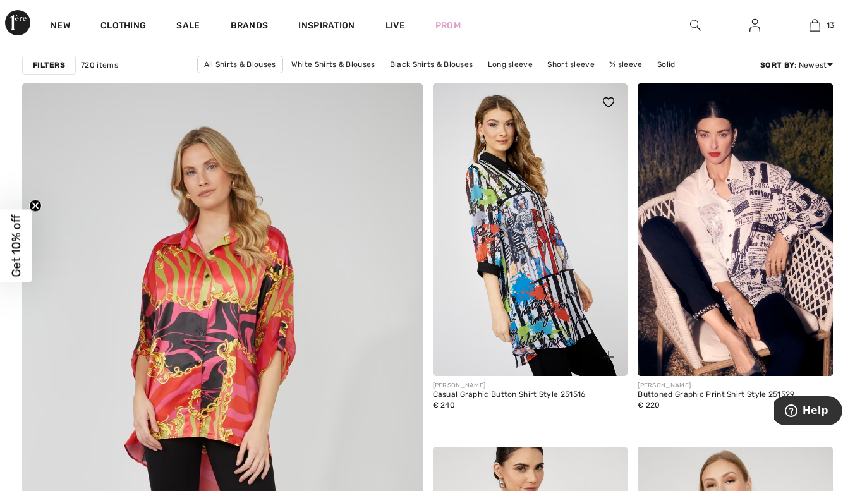
click at [544, 235] on img at bounding box center [530, 229] width 195 height 293
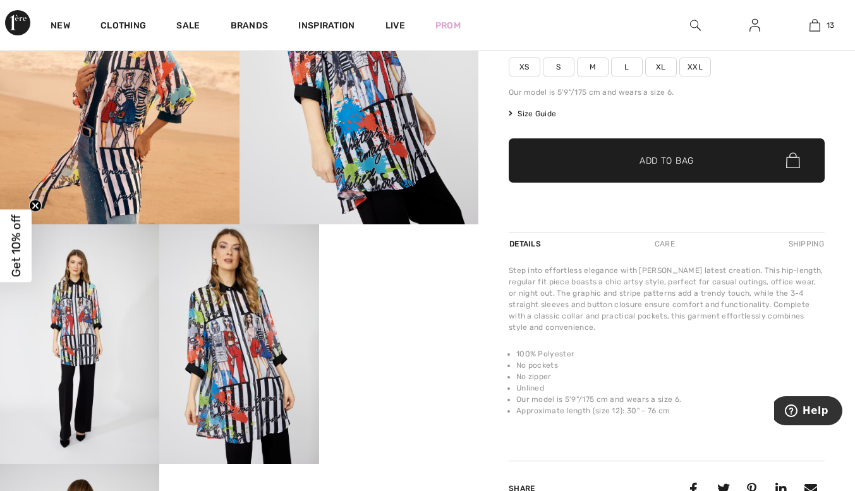
scroll to position [270, 0]
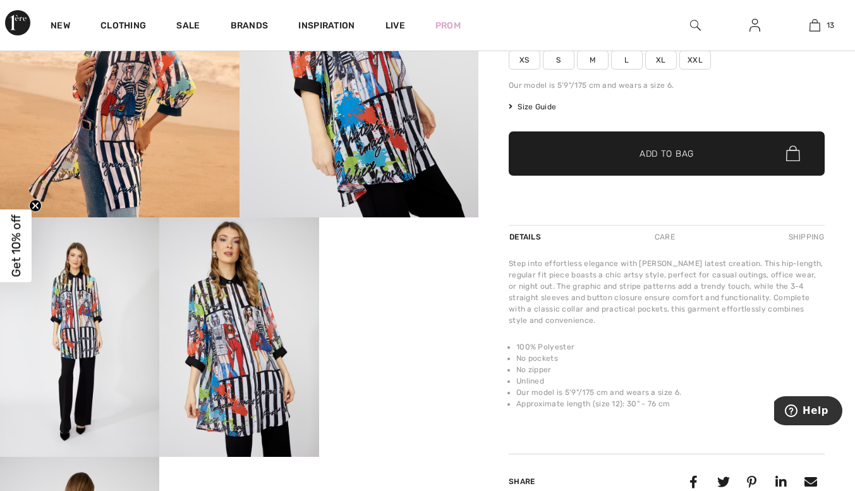
click at [589, 56] on span "M" at bounding box center [593, 60] width 32 height 19
click at [624, 149] on span "✔ Added to Bag" at bounding box center [647, 153] width 77 height 13
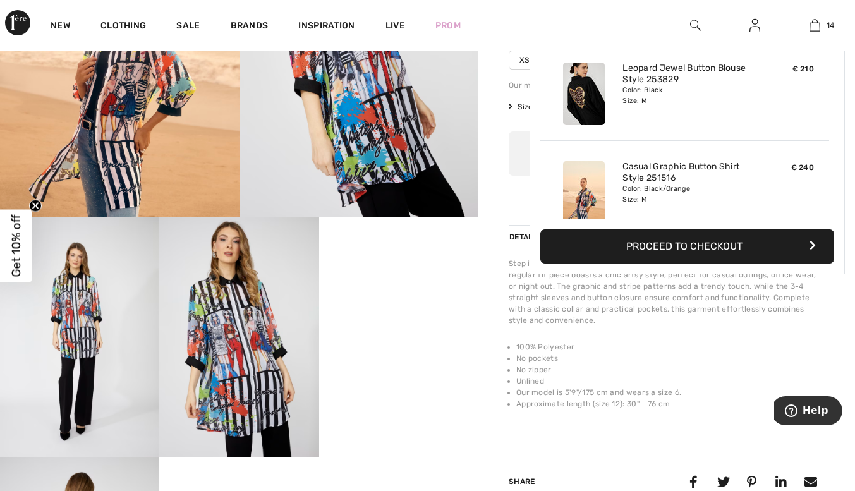
scroll to position [1222, 0]
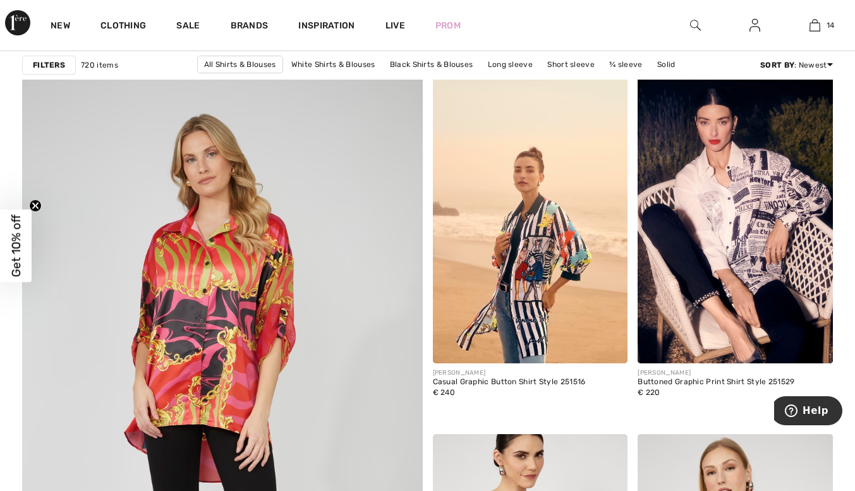
scroll to position [3019, 0]
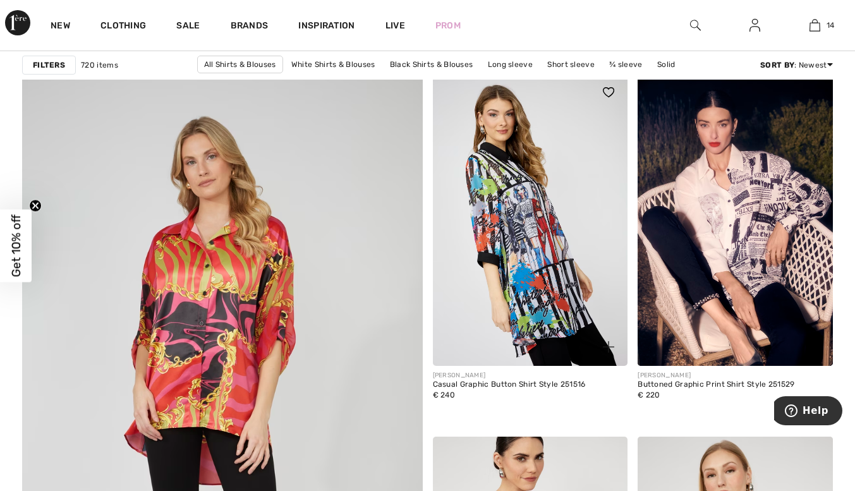
click at [504, 236] on img at bounding box center [530, 219] width 195 height 293
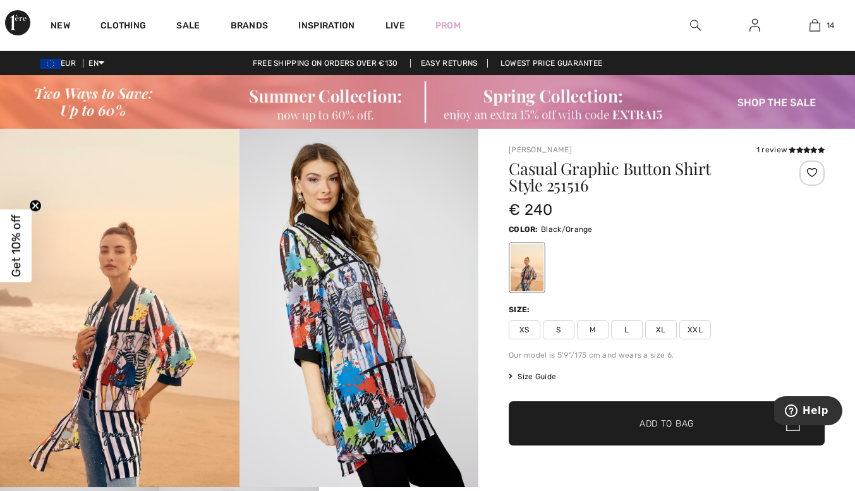
click at [524, 374] on span "Size Guide" at bounding box center [532, 376] width 47 height 11
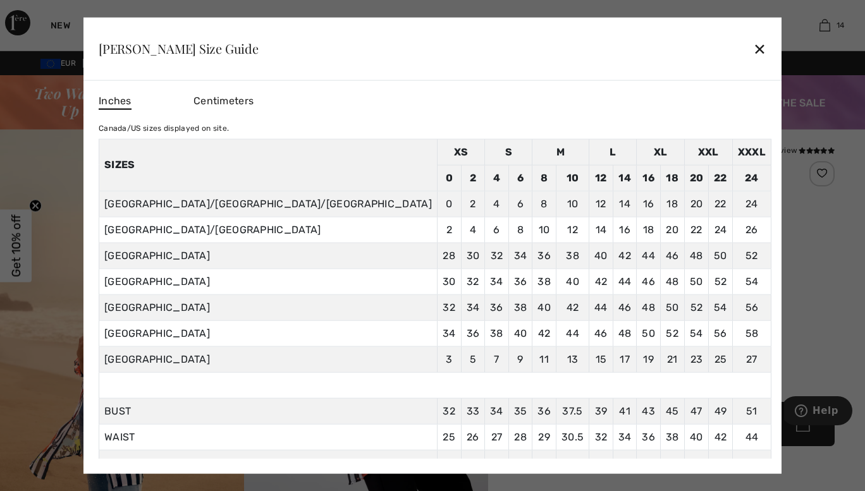
click at [753, 42] on div "✕" at bounding box center [759, 48] width 13 height 27
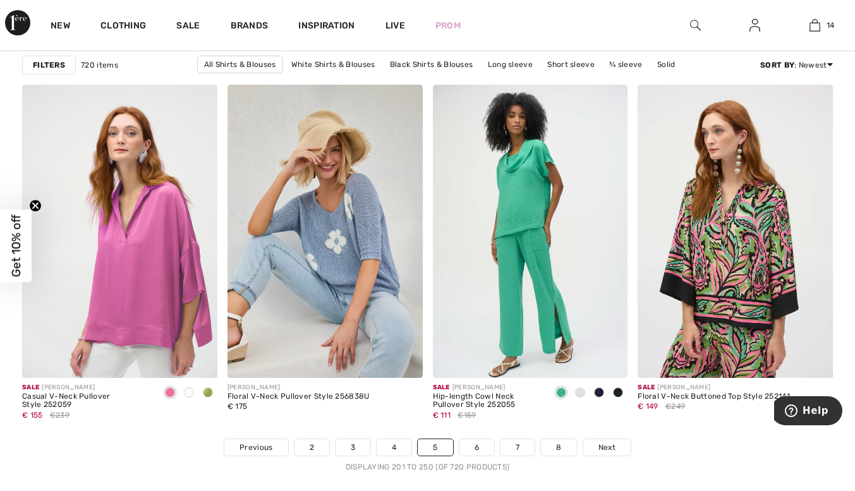
scroll to position [5336, 0]
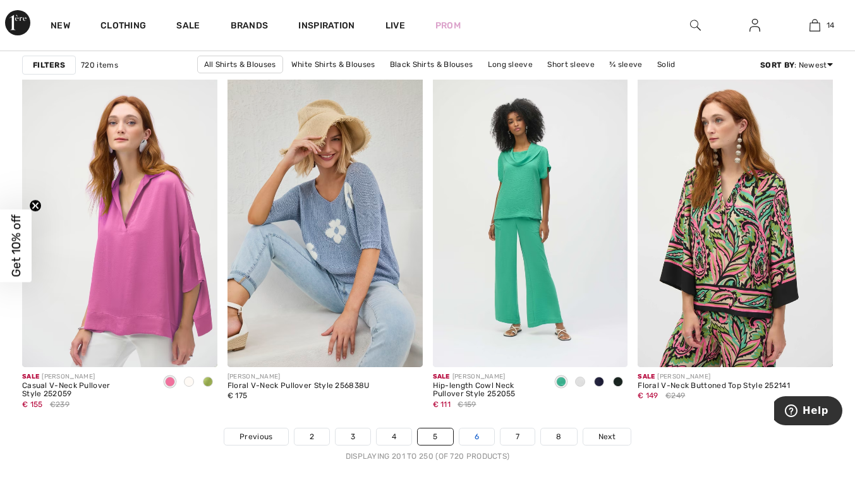
click at [473, 435] on link "6" at bounding box center [476, 437] width 35 height 16
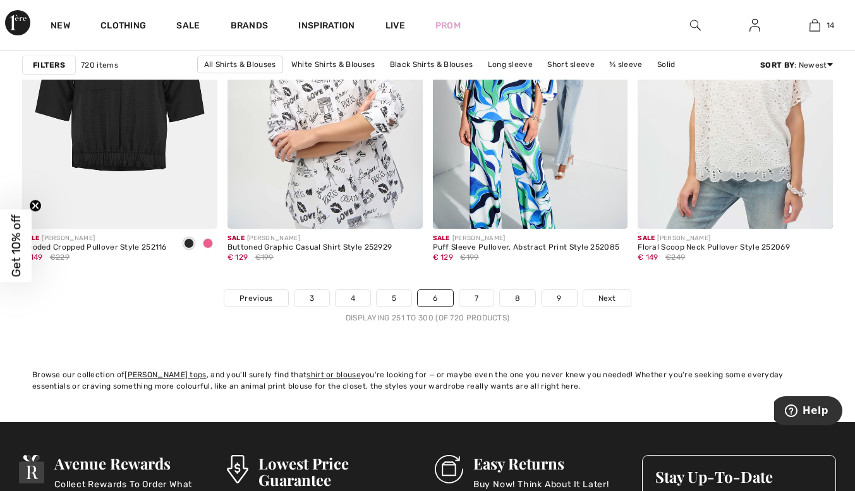
scroll to position [5484, 0]
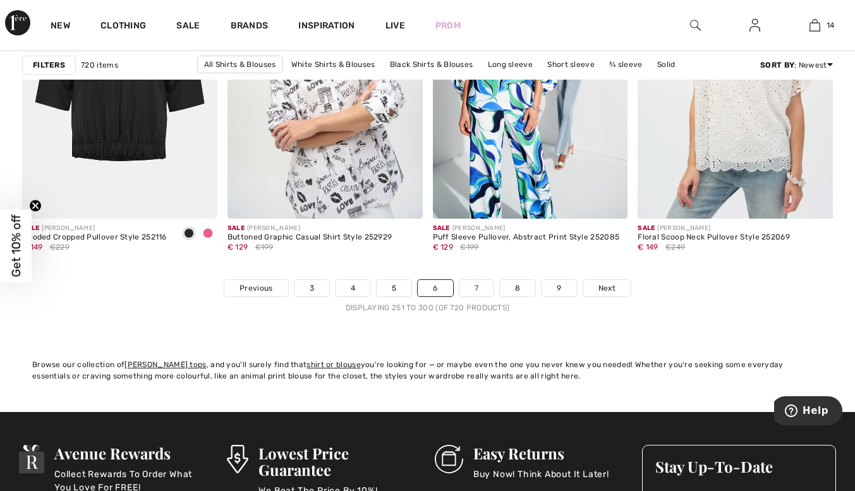
click at [472, 286] on link "7" at bounding box center [476, 288] width 34 height 16
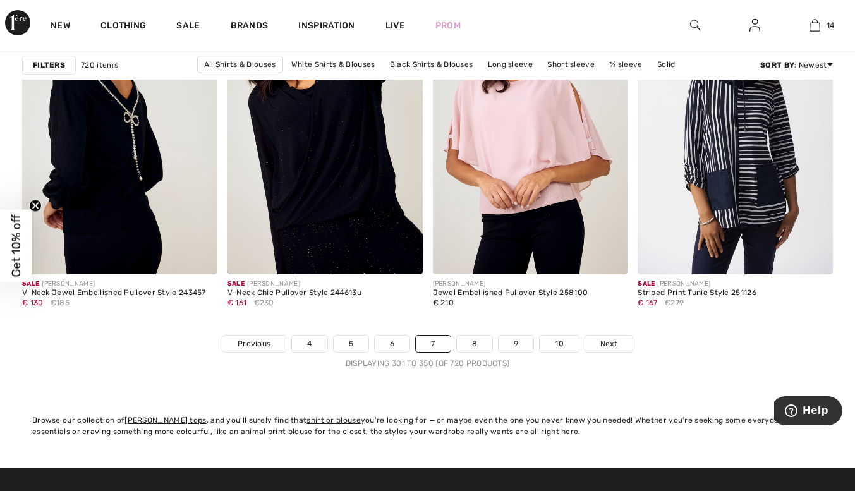
scroll to position [5429, 0]
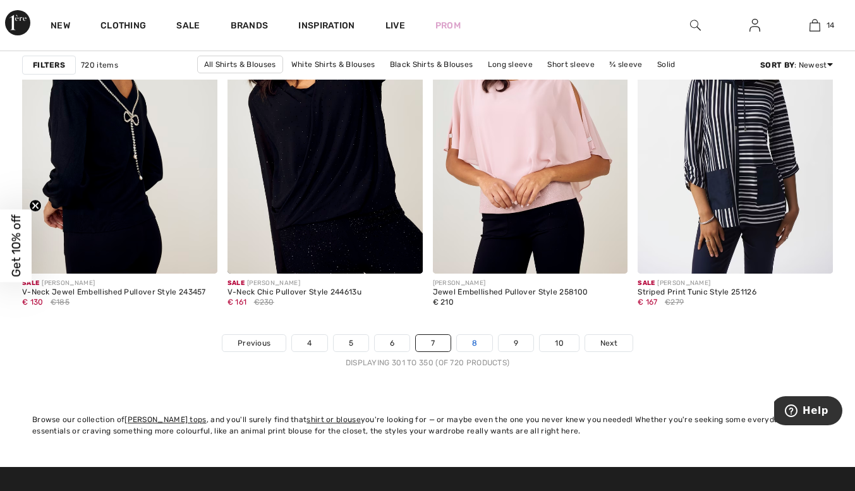
click at [471, 339] on link "8" at bounding box center [474, 343] width 35 height 16
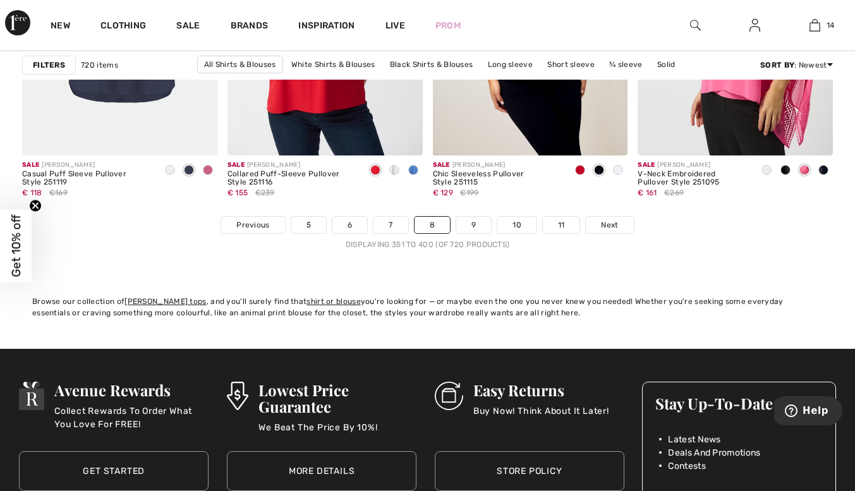
scroll to position [5553, 0]
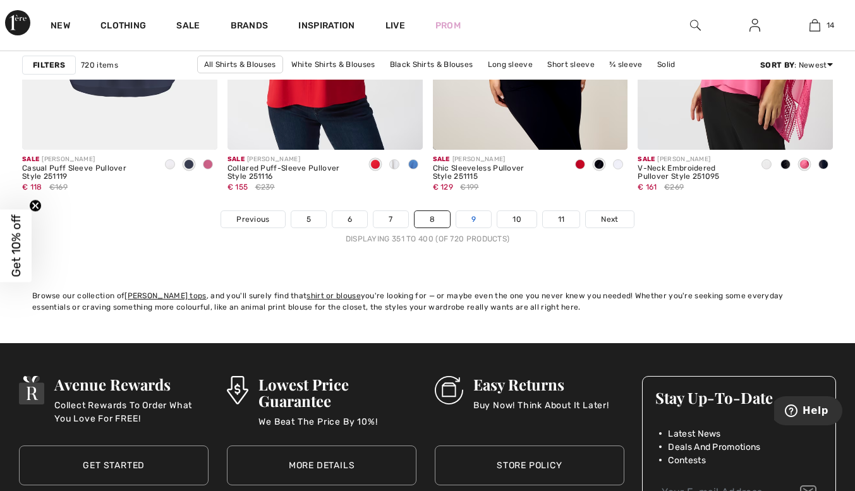
click at [466, 216] on link "9" at bounding box center [473, 219] width 35 height 16
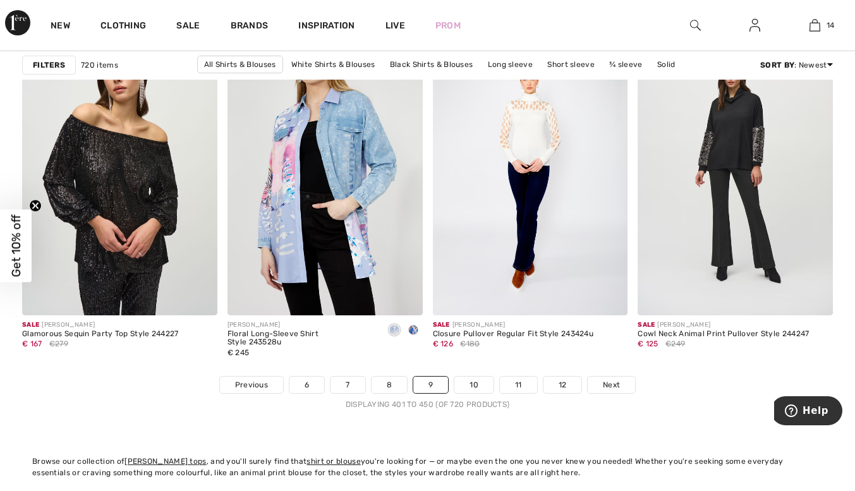
scroll to position [5451, 0]
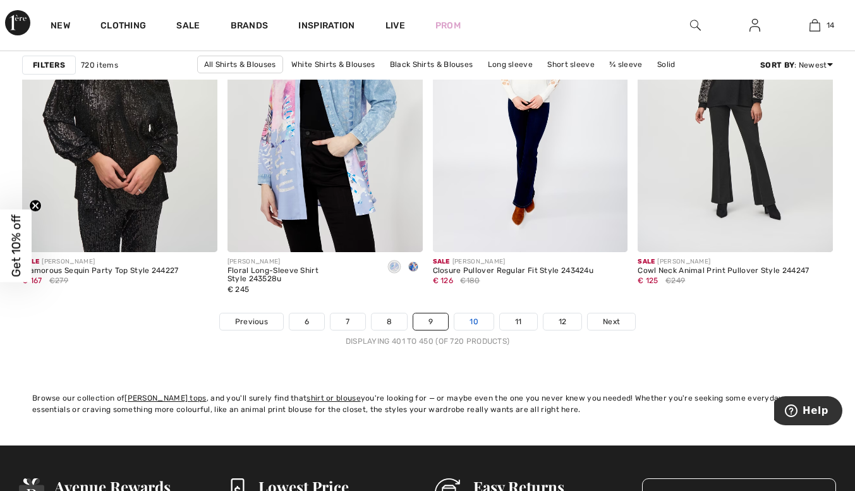
click at [477, 315] on link "10" at bounding box center [473, 321] width 39 height 16
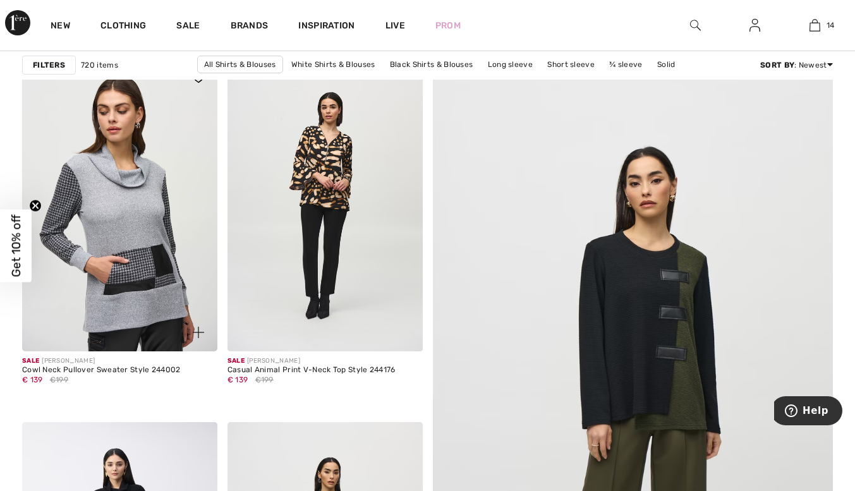
scroll to position [185, 0]
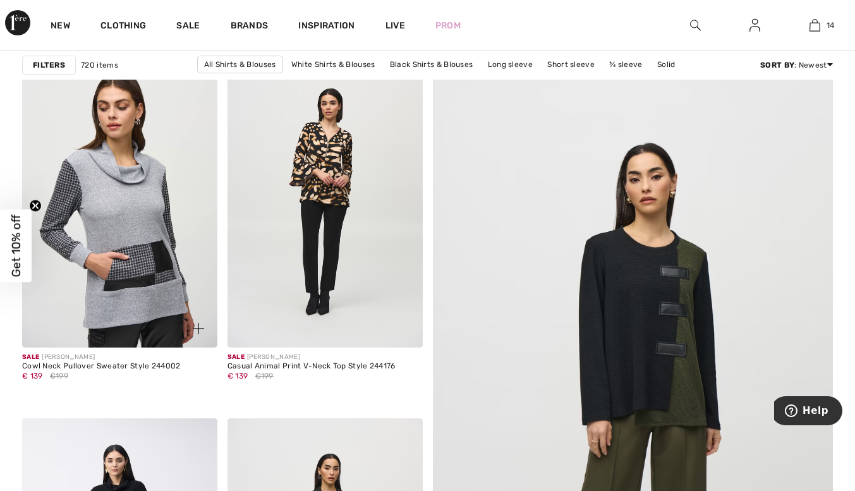
click at [108, 194] on img at bounding box center [119, 201] width 195 height 293
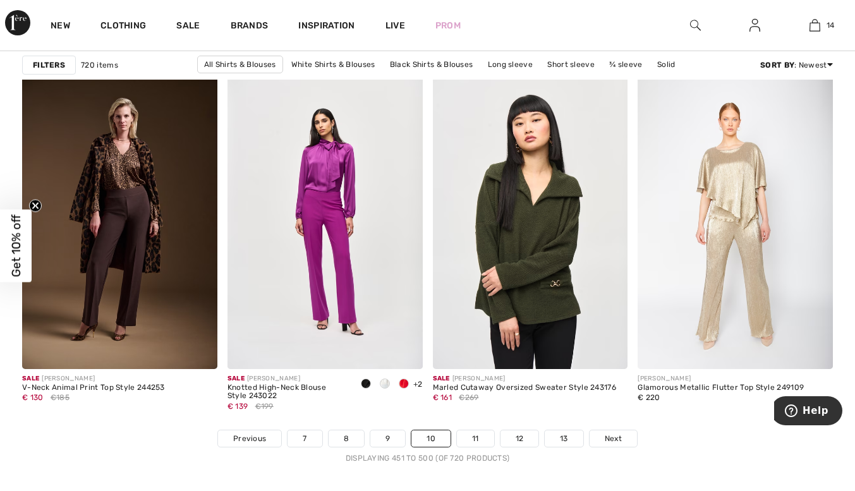
scroll to position [5340, 0]
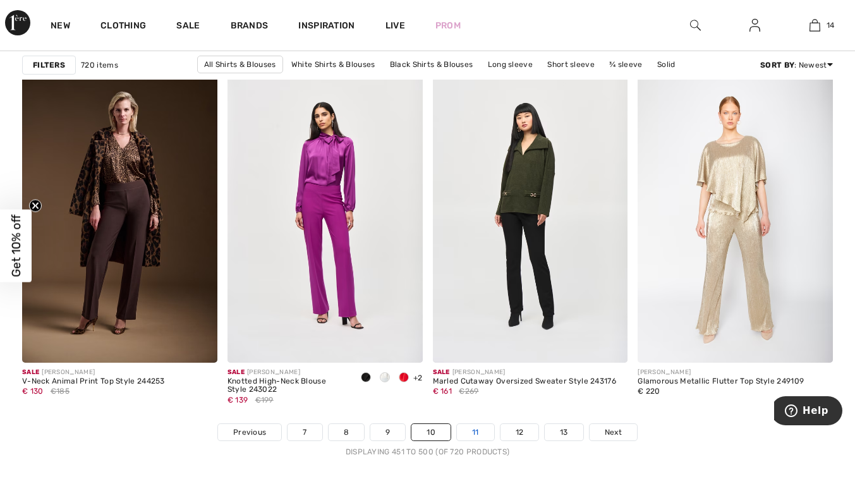
click at [474, 429] on link "11" at bounding box center [475, 432] width 37 height 16
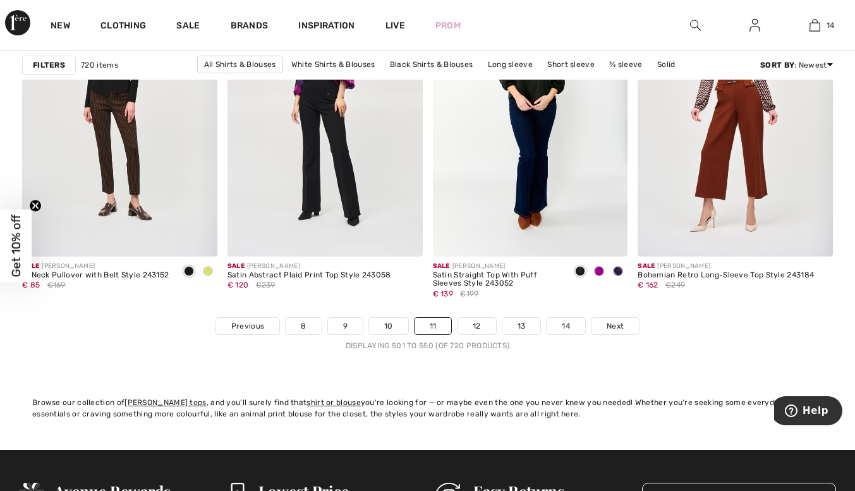
scroll to position [5454, 0]
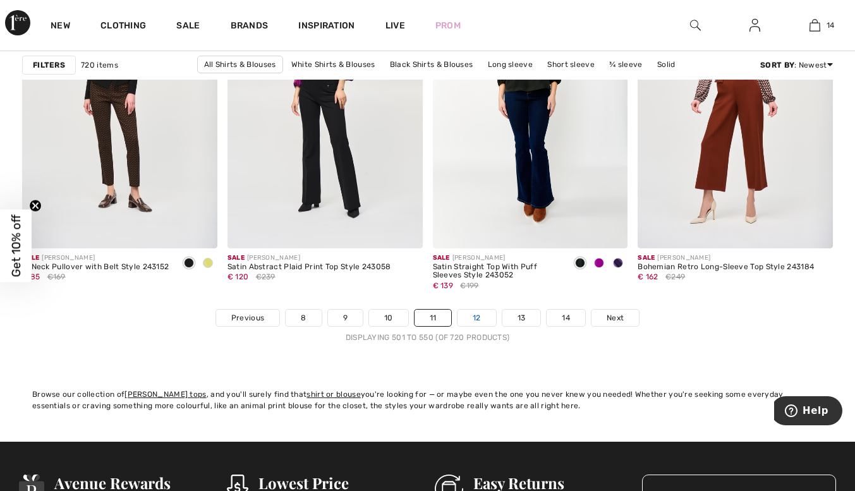
click at [477, 315] on link "12" at bounding box center [477, 318] width 39 height 16
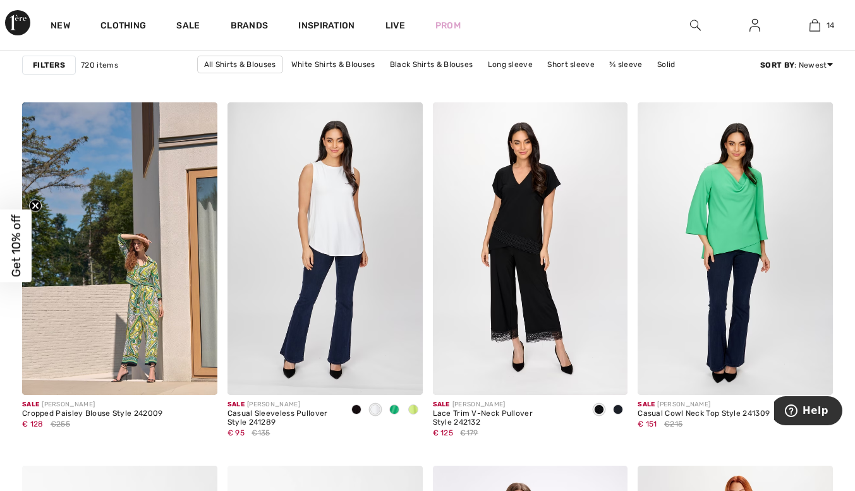
scroll to position [5009, 0]
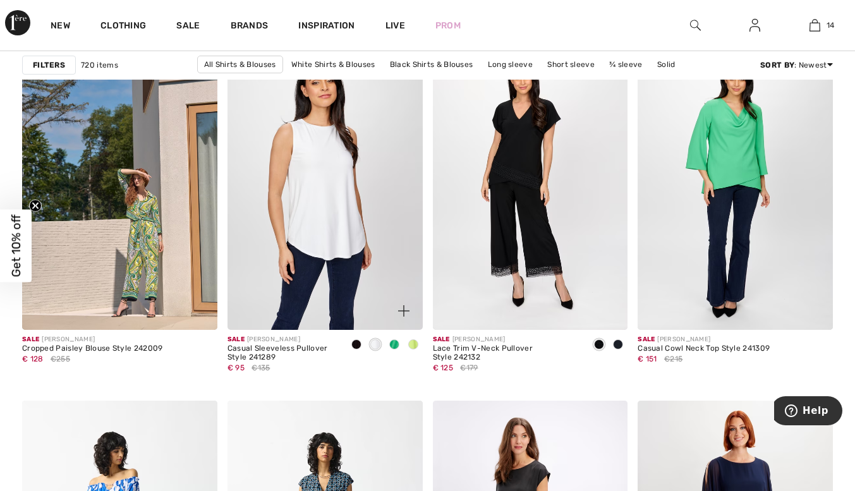
click at [327, 197] on img at bounding box center [325, 183] width 195 height 293
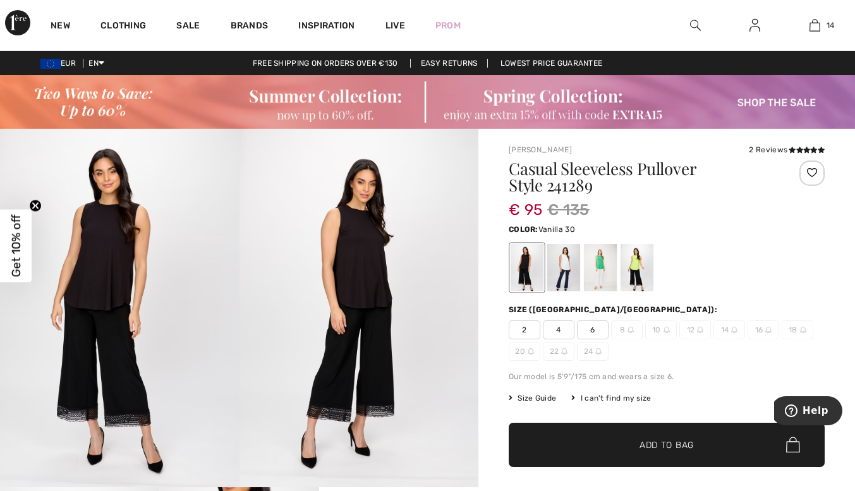
click at [557, 268] on div at bounding box center [563, 267] width 33 height 47
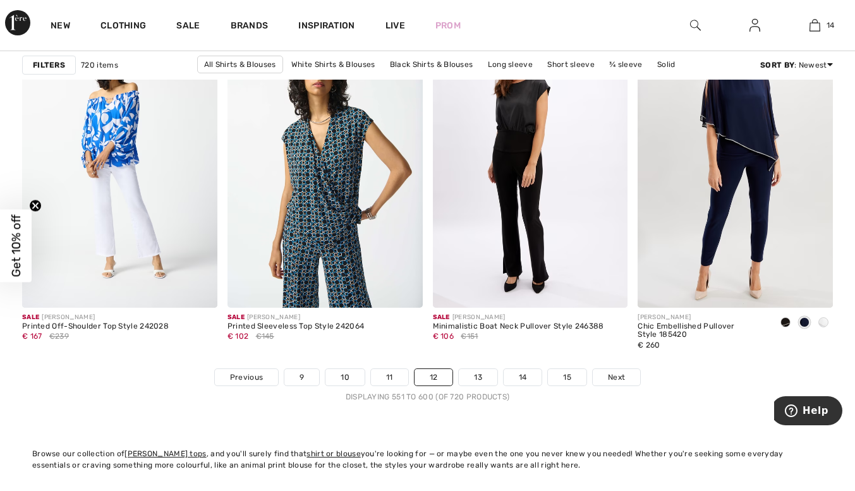
scroll to position [5405, 0]
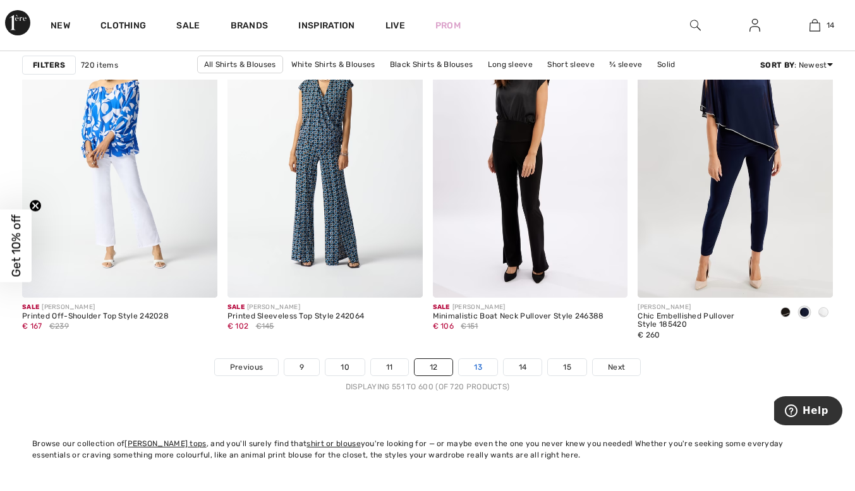
click at [473, 365] on link "13" at bounding box center [478, 367] width 39 height 16
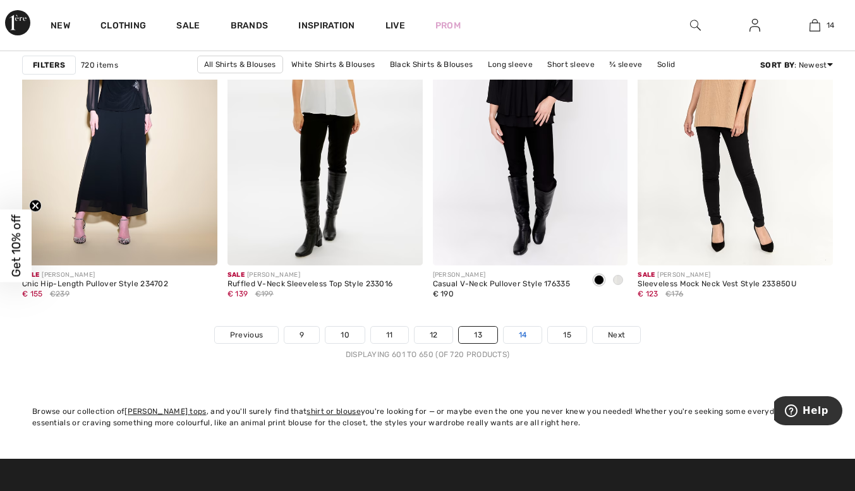
scroll to position [5436, 0]
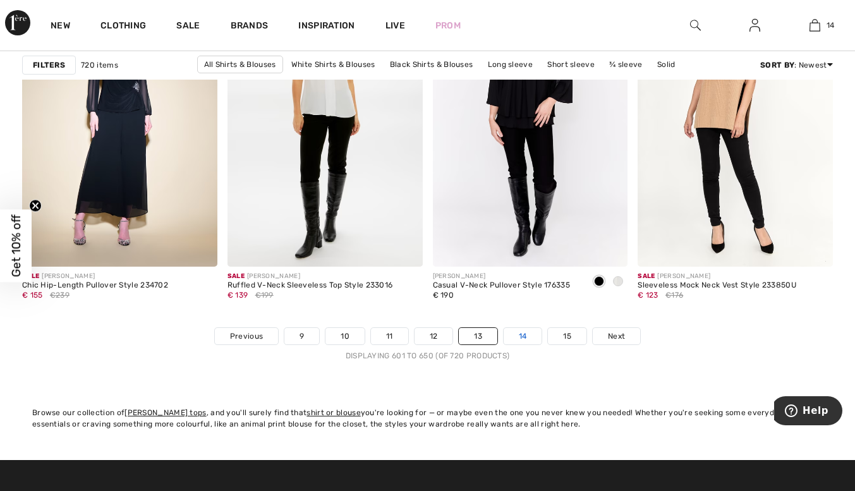
click at [520, 327] on li "14" at bounding box center [523, 336] width 40 height 18
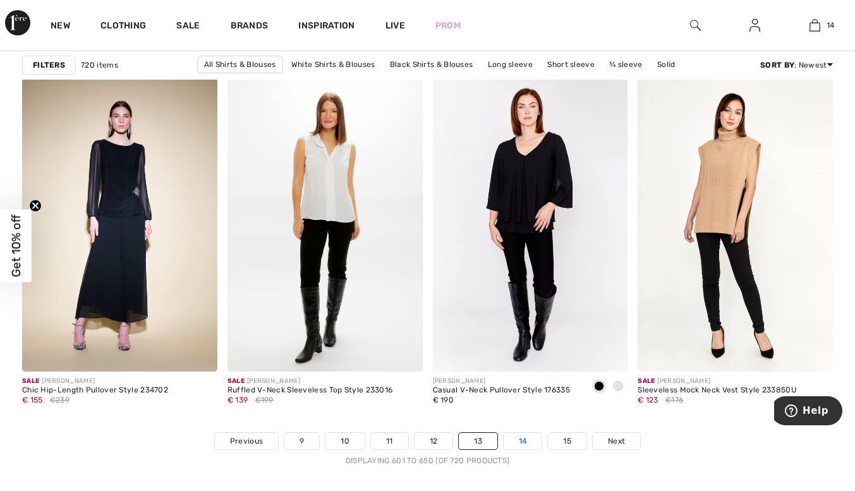
scroll to position [5331, 0]
click at [513, 438] on link "14" at bounding box center [523, 442] width 39 height 16
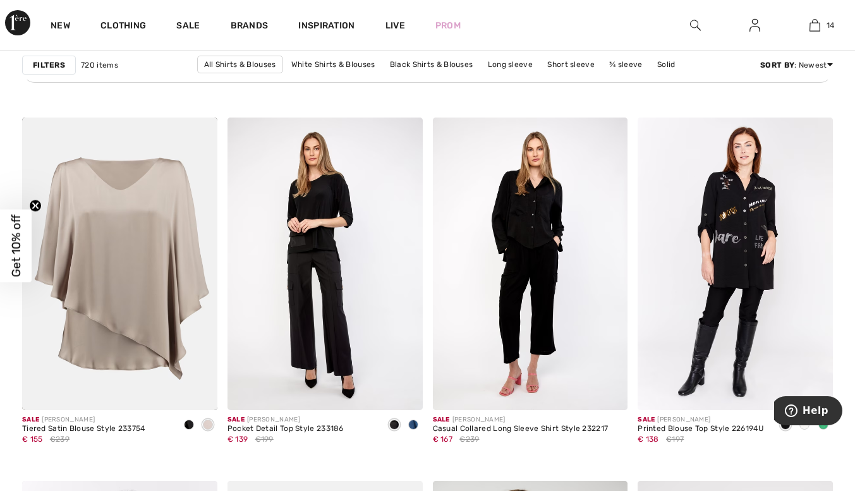
scroll to position [1723, 0]
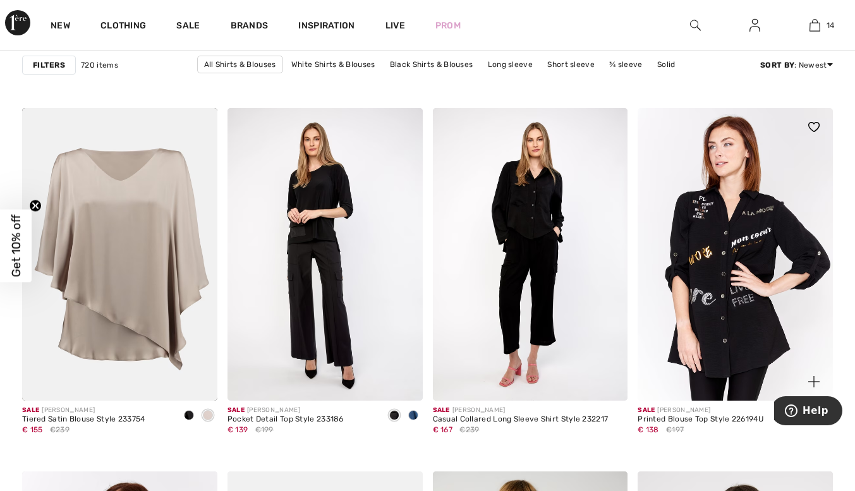
click at [700, 245] on img at bounding box center [735, 254] width 195 height 293
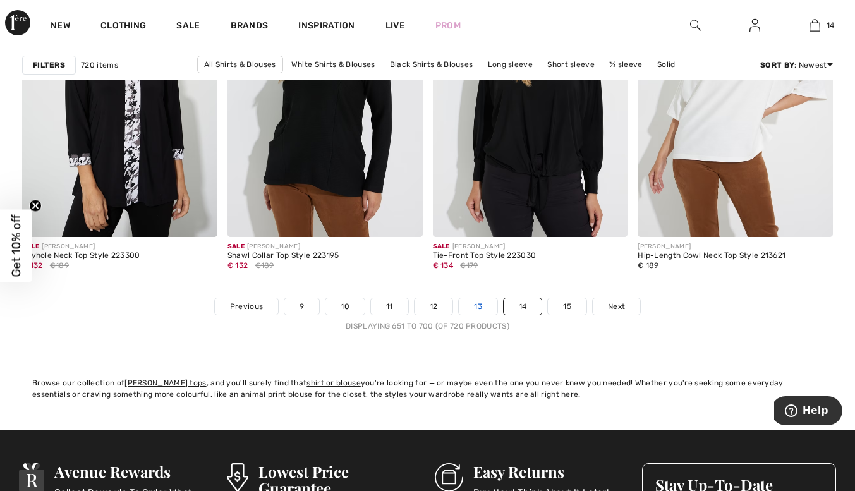
scroll to position [5466, 0]
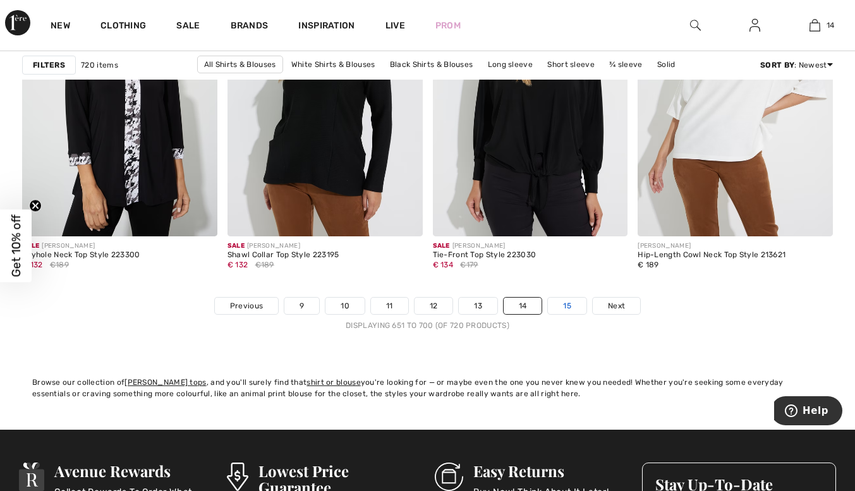
click at [562, 306] on link "15" at bounding box center [567, 306] width 39 height 16
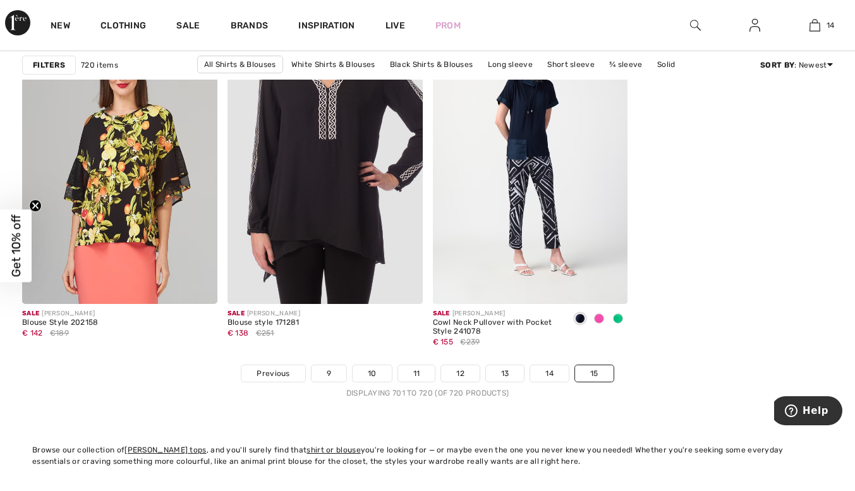
scroll to position [2184, 0]
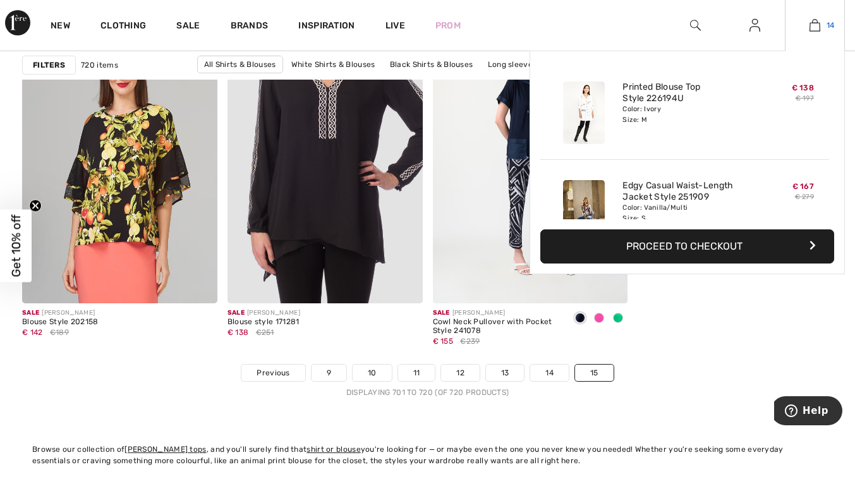
click at [813, 21] on img at bounding box center [815, 25] width 11 height 15
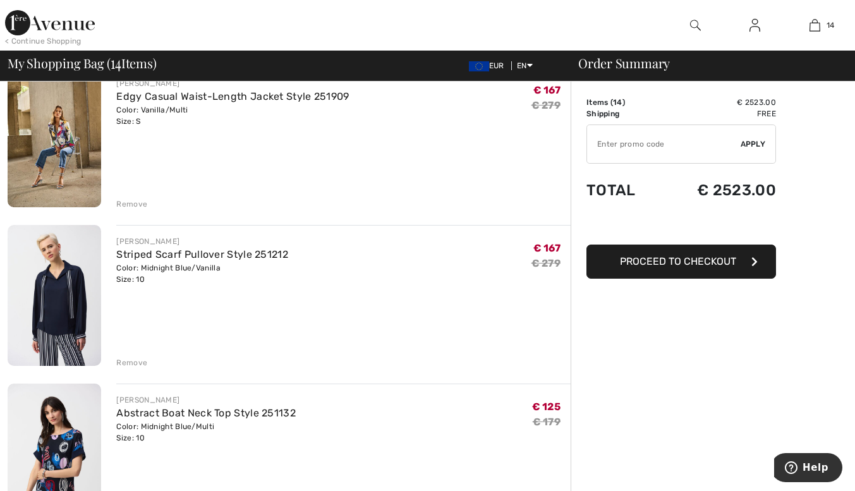
scroll to position [282, 0]
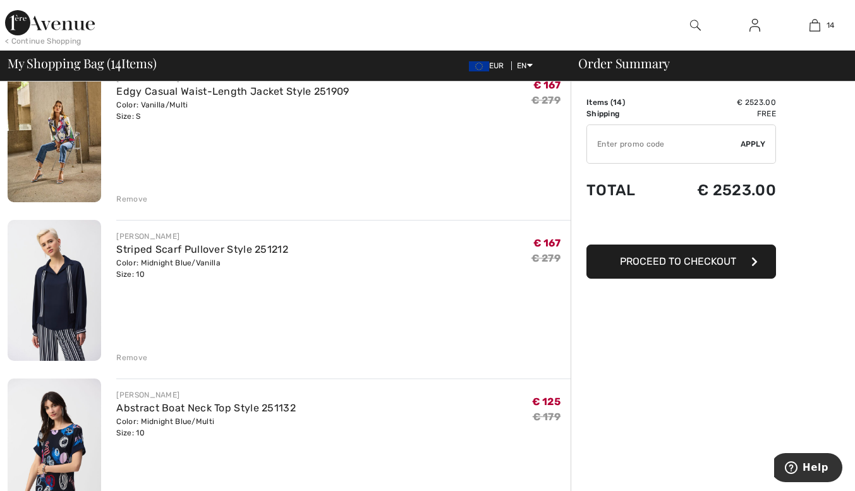
click at [124, 351] on div "Remove" at bounding box center [343, 357] width 454 height 14
click at [123, 356] on div "Remove" at bounding box center [131, 357] width 31 height 11
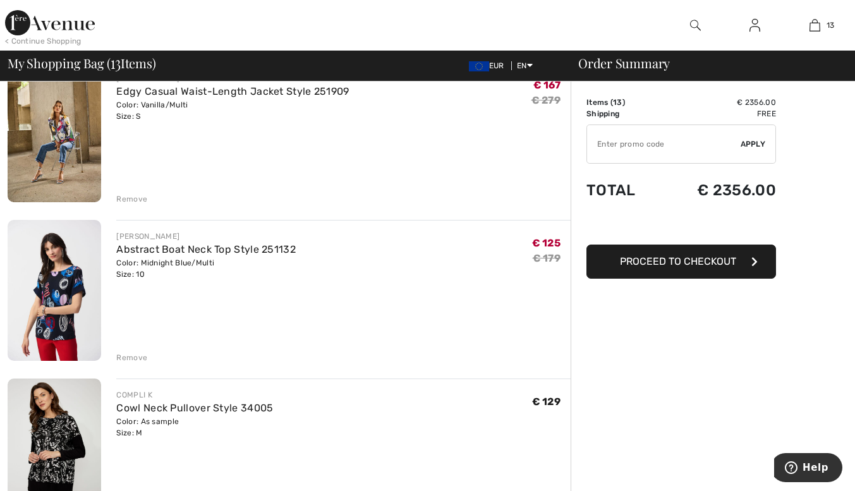
click at [125, 352] on div "Remove" at bounding box center [131, 357] width 31 height 11
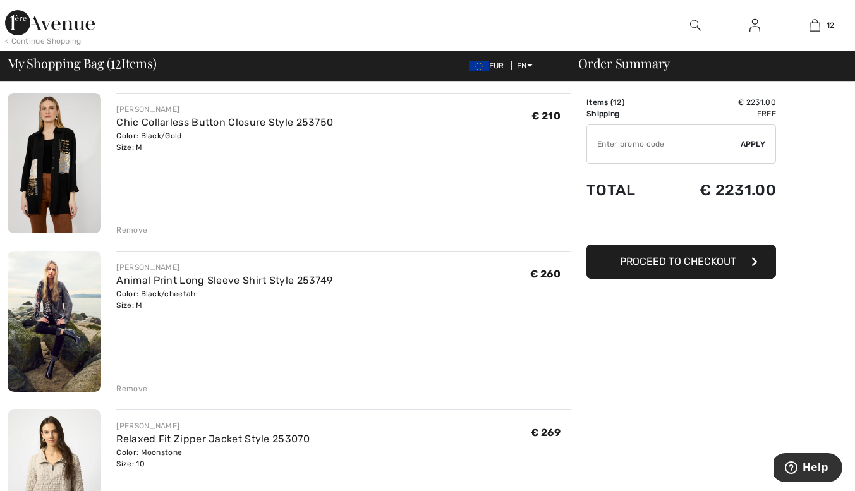
scroll to position [1205, 0]
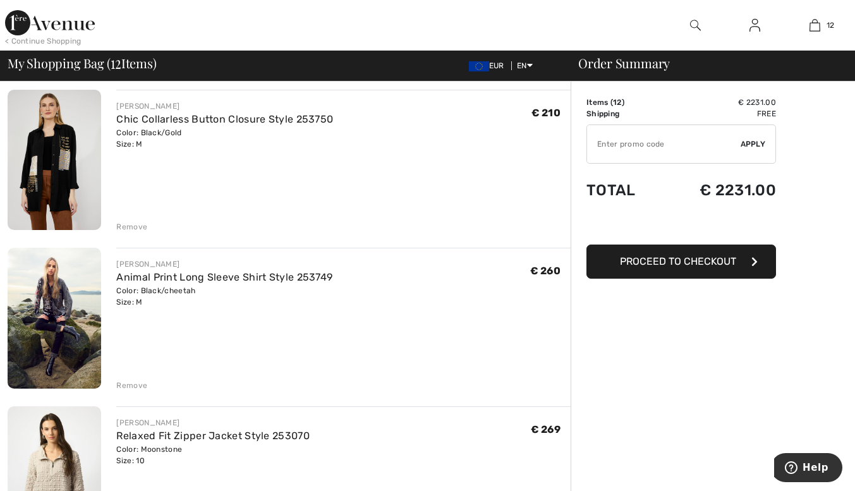
click at [50, 295] on img at bounding box center [55, 318] width 94 height 141
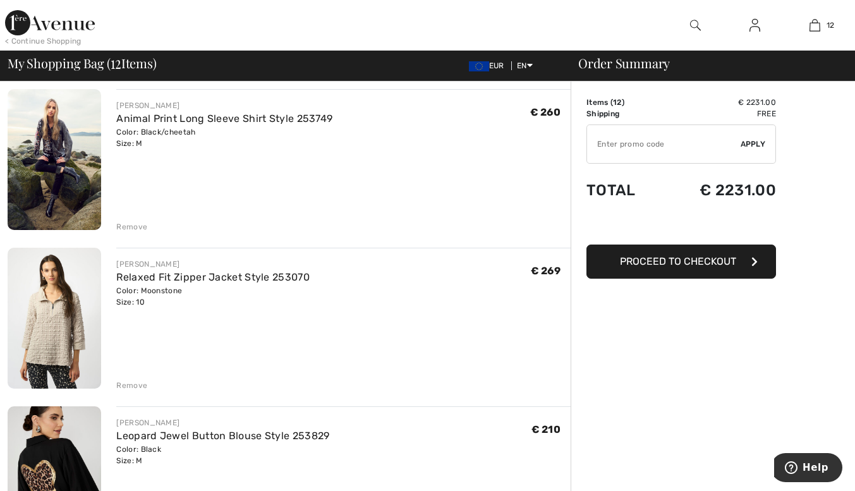
click at [128, 222] on div "Remove" at bounding box center [131, 226] width 31 height 11
